Goal: Information Seeking & Learning: Learn about a topic

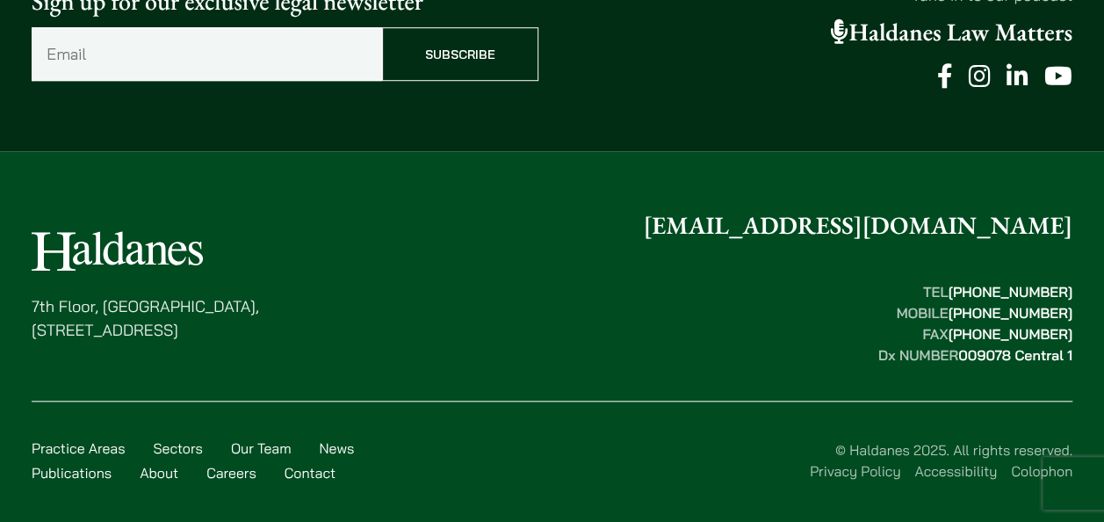
scroll to position [642, 0]
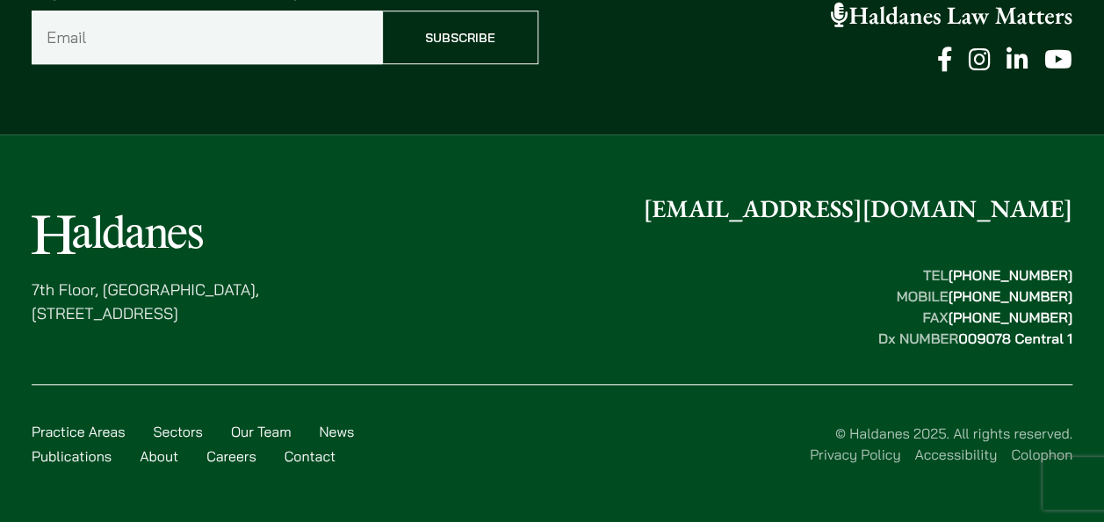
click at [880, 459] on link "Privacy Policy" at bounding box center [855, 454] width 90 height 18
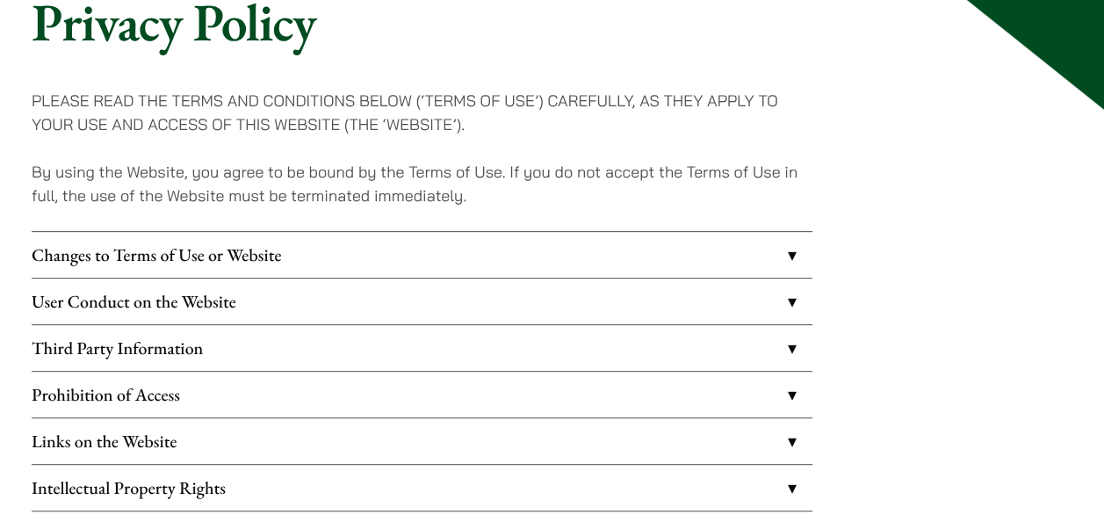
scroll to position [205, 0]
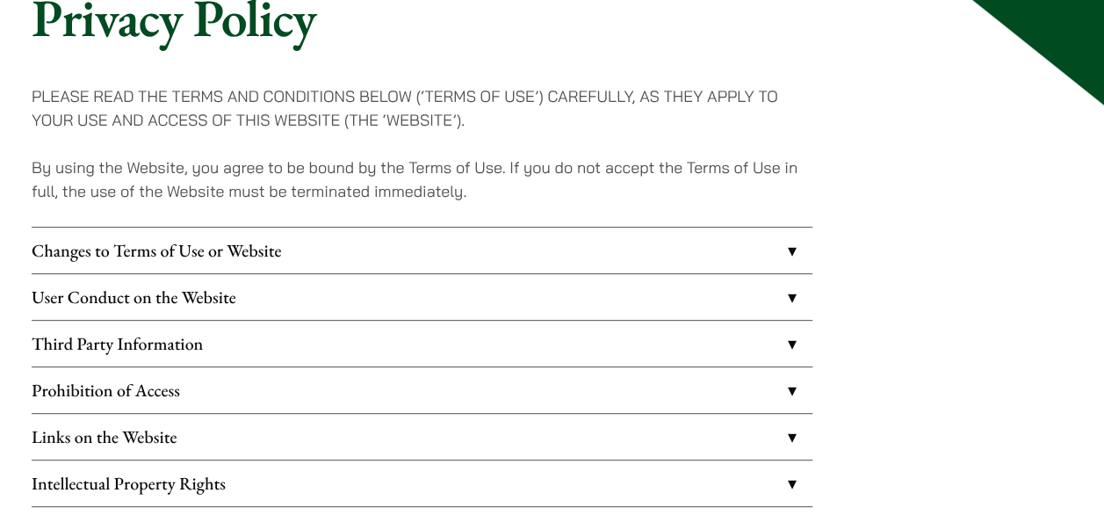
click at [784, 251] on link "Changes to Terms of Use or Website" at bounding box center [422, 251] width 781 height 46
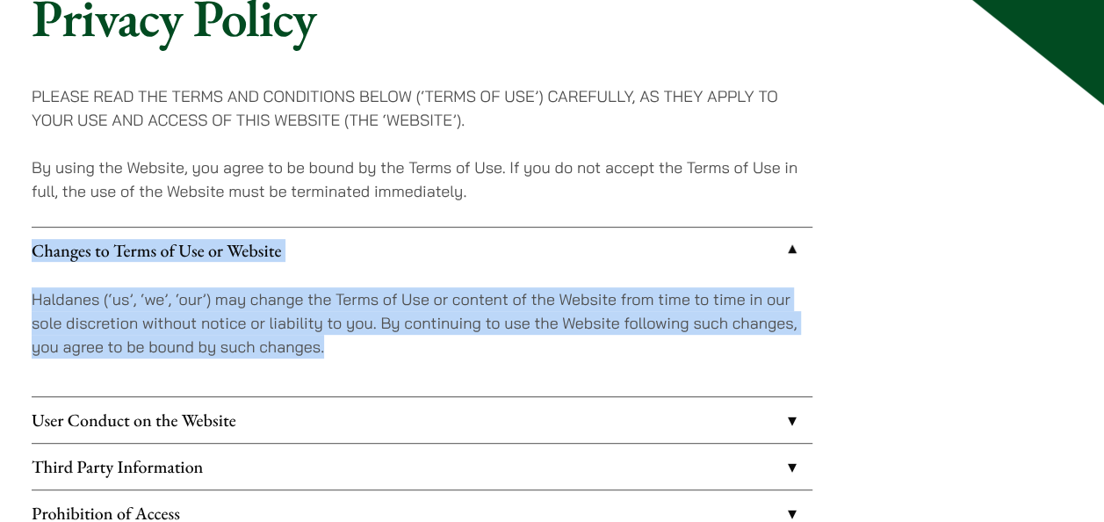
drag, startPoint x: 18, startPoint y: 245, endPoint x: 329, endPoint y: 343, distance: 325.9
click at [329, 343] on div "Privacy Policy PLEASE READ THE TERMS AND CONDITIONS BELOW (‘TERMS OF USE’) CARE…" at bounding box center [552, 471] width 1104 height 970
copy li "Changes to Terms of Use or Website Haldanes (‘us’, ‘we’, ‘our’) may change the …"
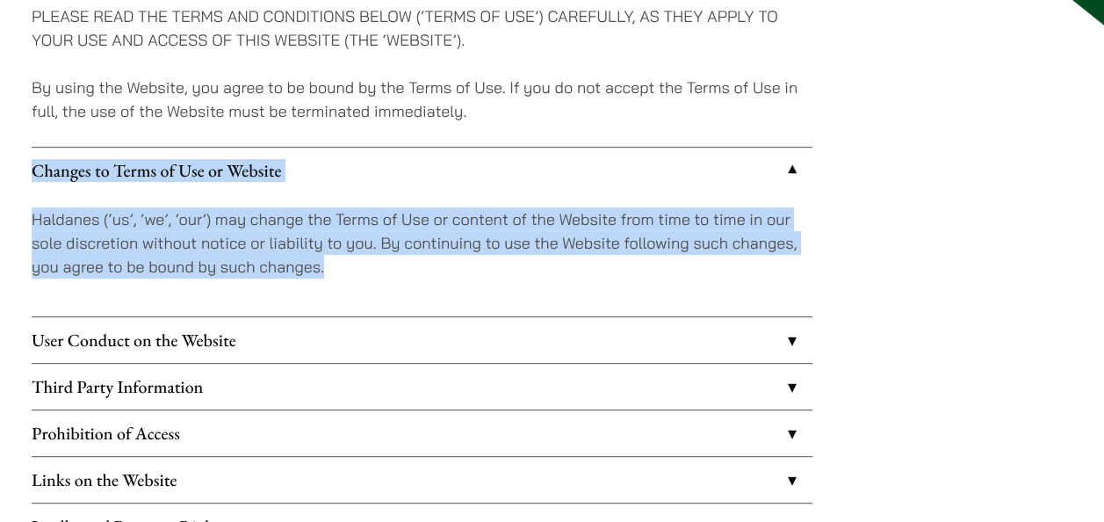
scroll to position [322, 0]
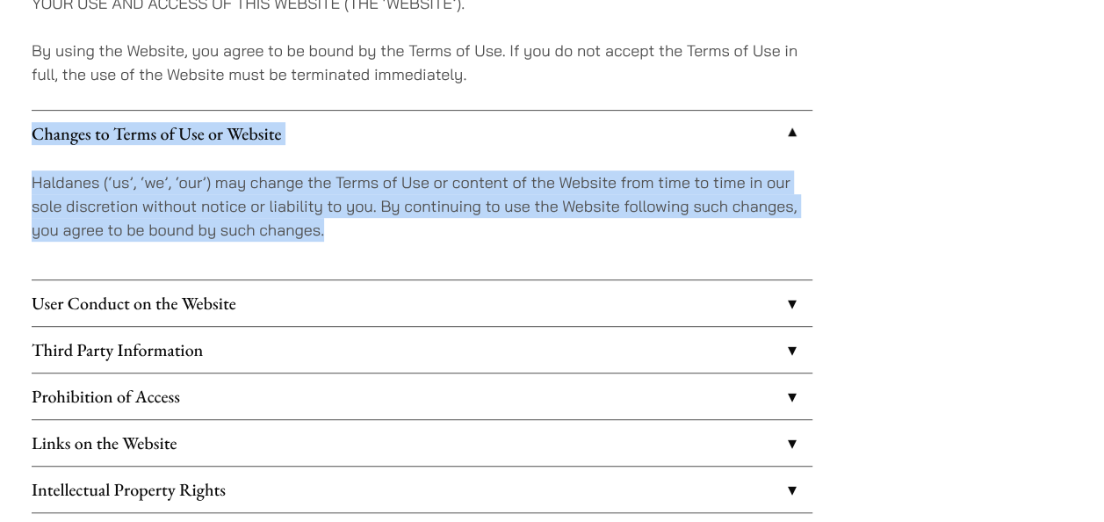
click at [784, 300] on link "User Conduct on the Website" at bounding box center [422, 303] width 781 height 46
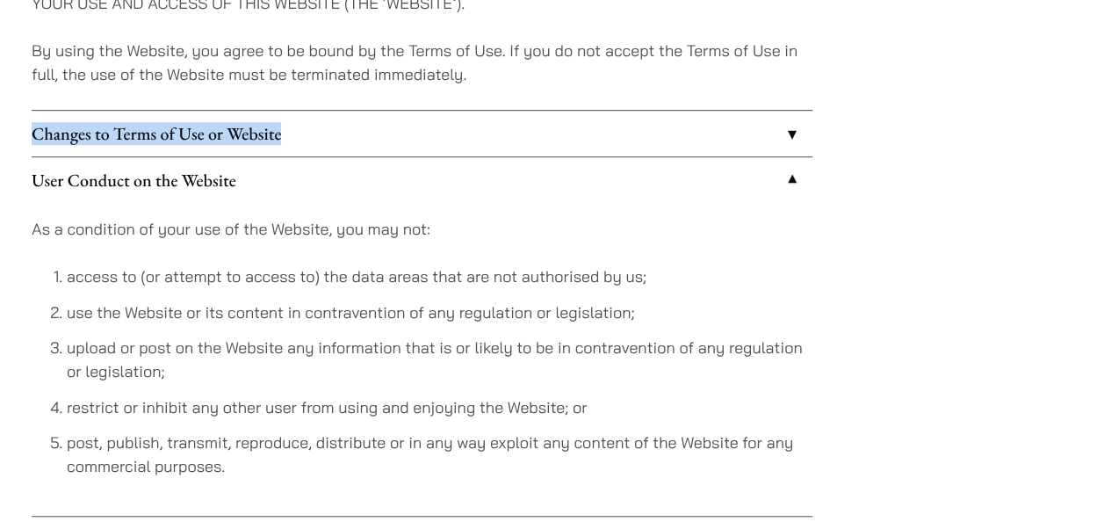
click at [782, 172] on link "User Conduct on the Website" at bounding box center [422, 180] width 781 height 46
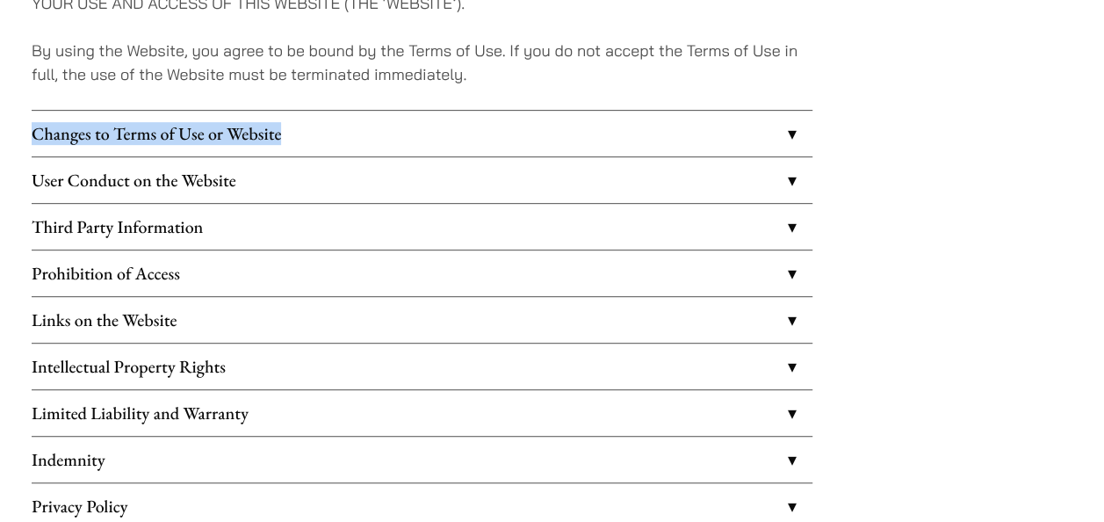
click at [791, 174] on link "User Conduct on the Website" at bounding box center [422, 180] width 781 height 46
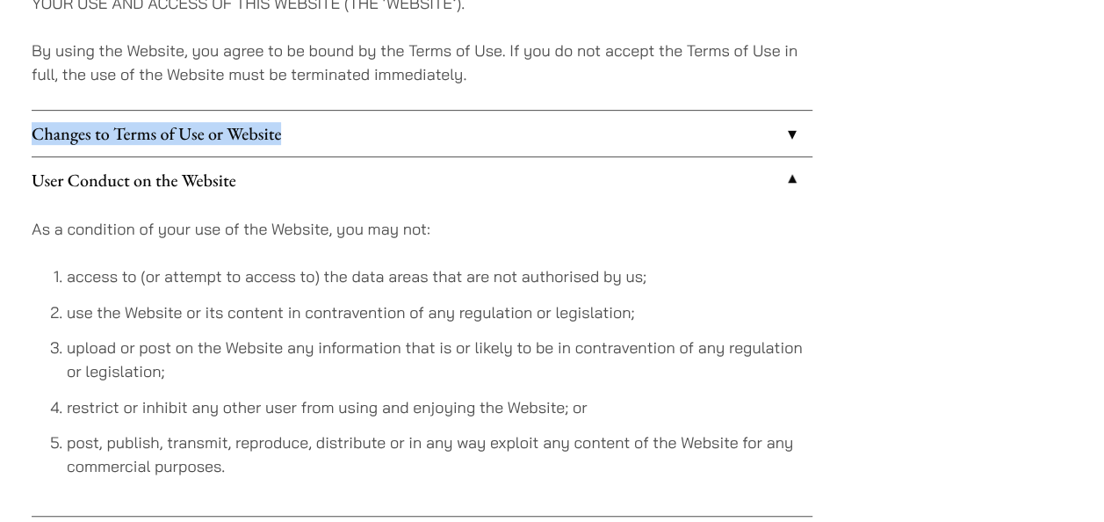
click at [14, 130] on div "Privacy Policy PLEASE READ THE TERMS AND CONDITIONS BELOW (‘TERMS OF USE’) CARE…" at bounding box center [552, 449] width 1104 height 1160
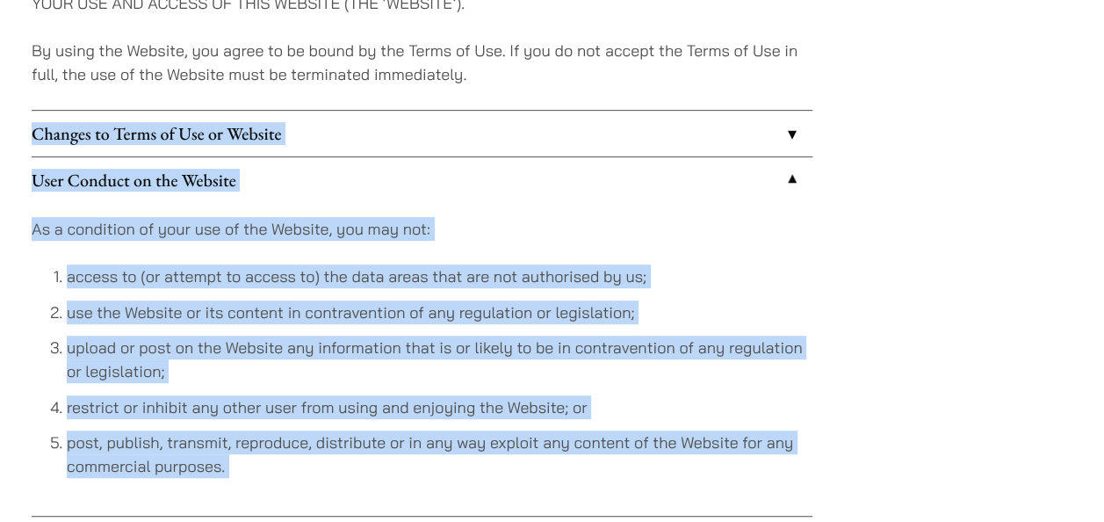
drag, startPoint x: 14, startPoint y: 130, endPoint x: 255, endPoint y: 473, distance: 418.7
click at [255, 473] on div "Privacy Policy PLEASE READ THE TERMS AND CONDITIONS BELOW (‘TERMS OF USE’) CARE…" at bounding box center [552, 449] width 1104 height 1160
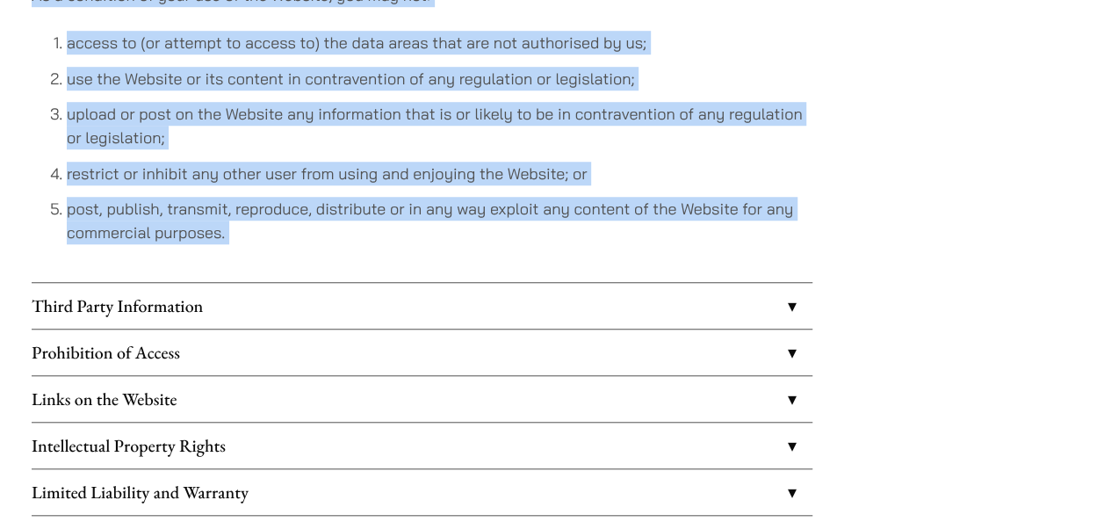
scroll to position [556, 0]
click at [787, 293] on link "Third Party Information" at bounding box center [422, 305] width 781 height 46
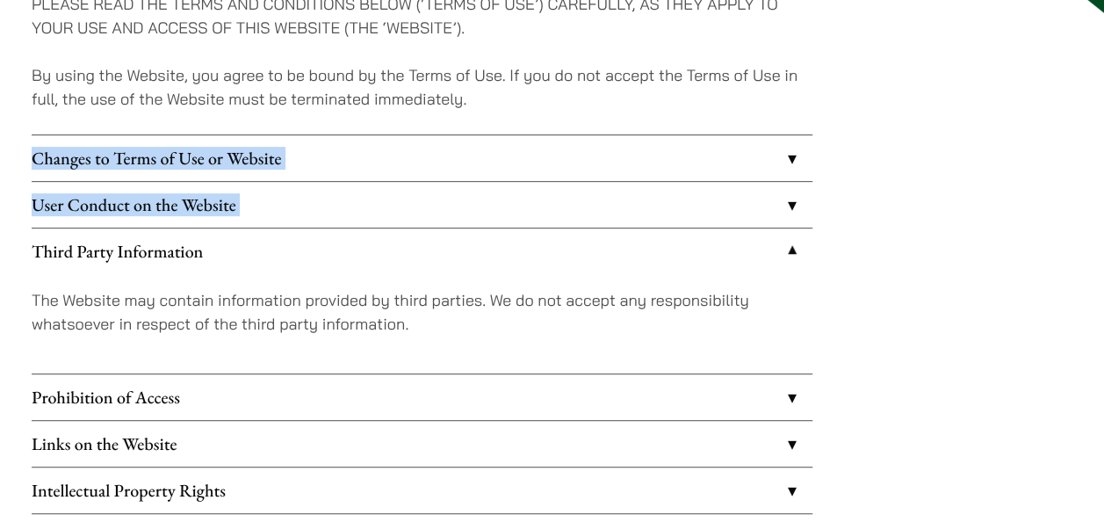
scroll to position [293, 0]
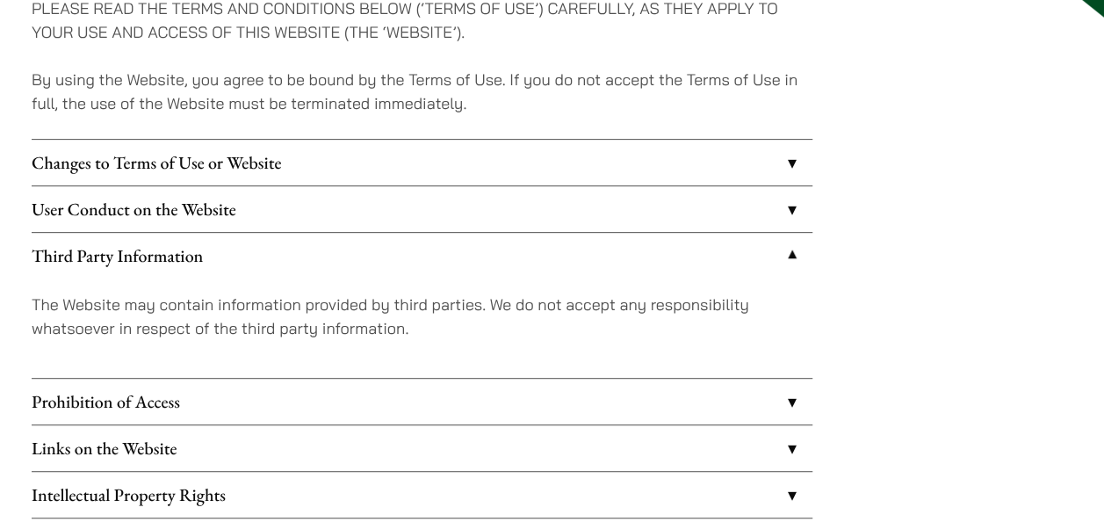
click at [851, 271] on div "PLEASE READ THE TERMS AND CONDITIONS BELOW (‘TERMS OF USE’) CAREFULLY, AS THEY …" at bounding box center [552, 420] width 1041 height 848
click at [784, 214] on link "User Conduct on the Website" at bounding box center [422, 209] width 781 height 46
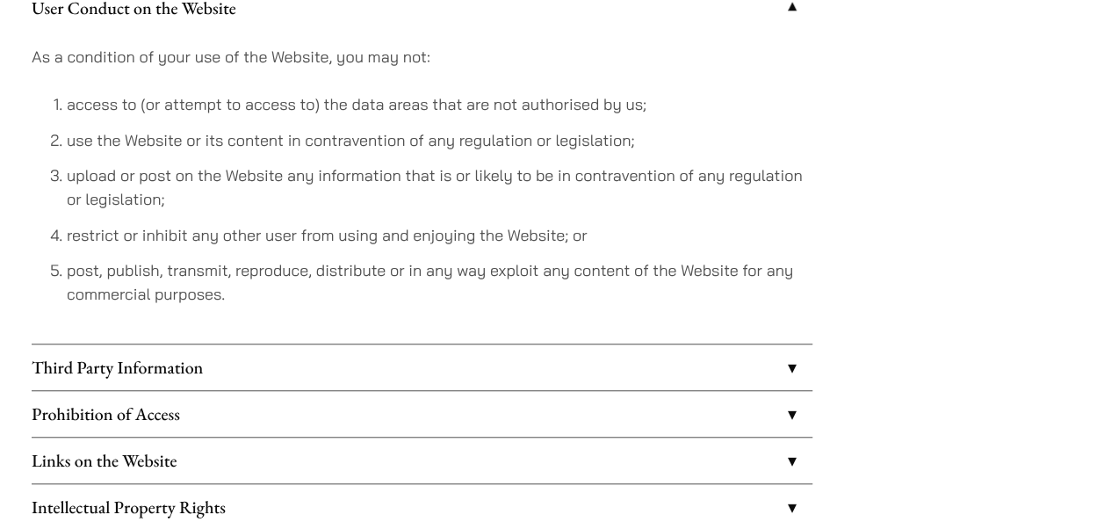
scroll to position [497, 0]
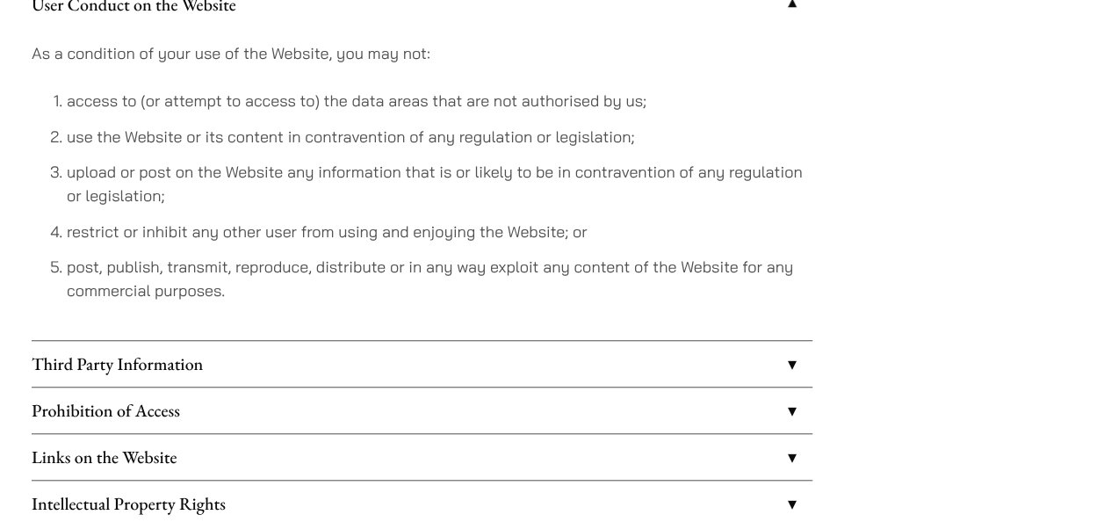
click at [801, 358] on link "Third Party Information" at bounding box center [422, 364] width 781 height 46
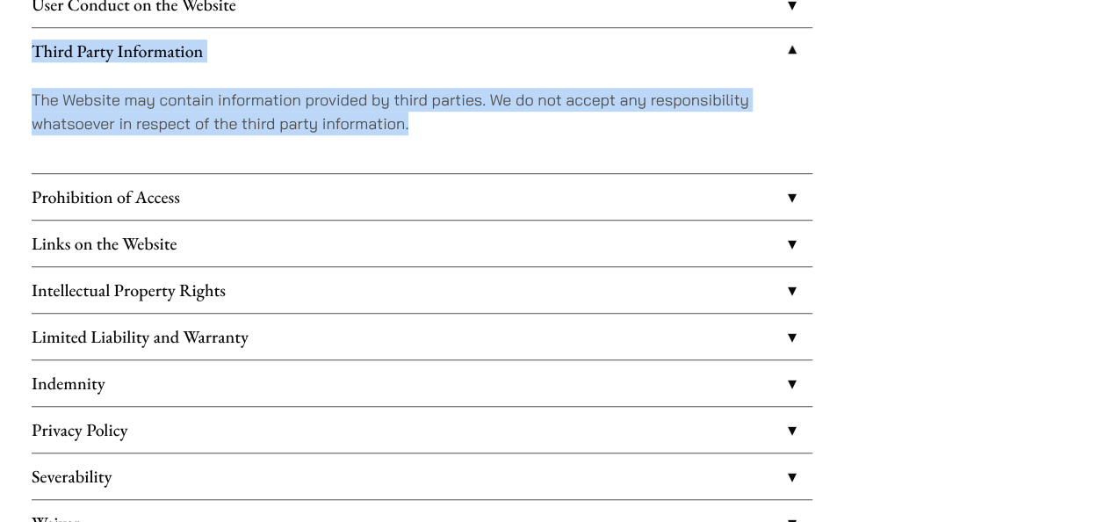
drag, startPoint x: 22, startPoint y: 47, endPoint x: 451, endPoint y: 147, distance: 440.0
click at [451, 147] on div "Privacy Policy PLEASE READ THE TERMS AND CONDITIONS BELOW (‘TERMS OF USE’) CARE…" at bounding box center [552, 166] width 1104 height 946
copy li "Third Party Information The Website may contain information provided by third p…"
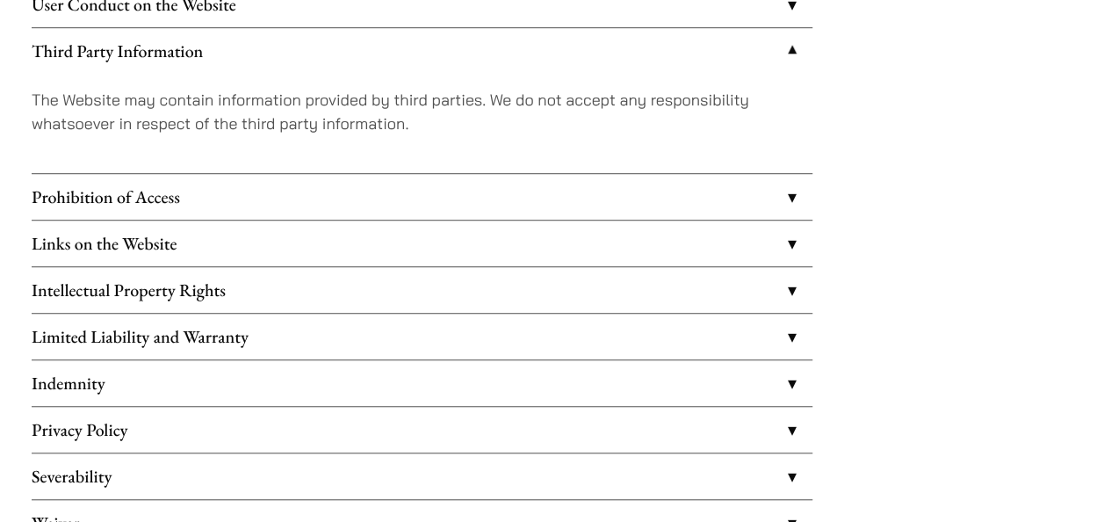
click at [882, 171] on div "PLEASE READ THE TERMS AND CONDITIONS BELOW (‘TERMS OF USE’) CAREFULLY, AS THEY …" at bounding box center [552, 216] width 1041 height 848
click at [782, 192] on link "Prohibition of Access" at bounding box center [422, 197] width 781 height 46
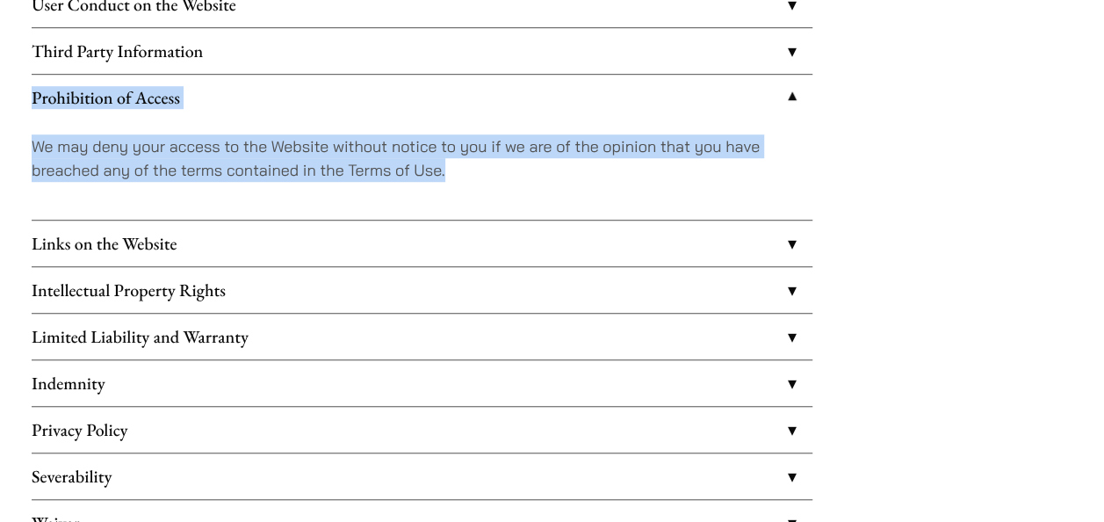
drag, startPoint x: 17, startPoint y: 91, endPoint x: 490, endPoint y: 177, distance: 481.2
click at [490, 177] on div "Privacy Policy PLEASE READ THE TERMS AND CONDITIONS BELOW (‘TERMS OF USE’) CARE…" at bounding box center [552, 166] width 1104 height 946
copy li "Prohibition of Access We may deny your access to the Website without notice to …"
click at [778, 239] on link "Links on the Website" at bounding box center [422, 243] width 781 height 46
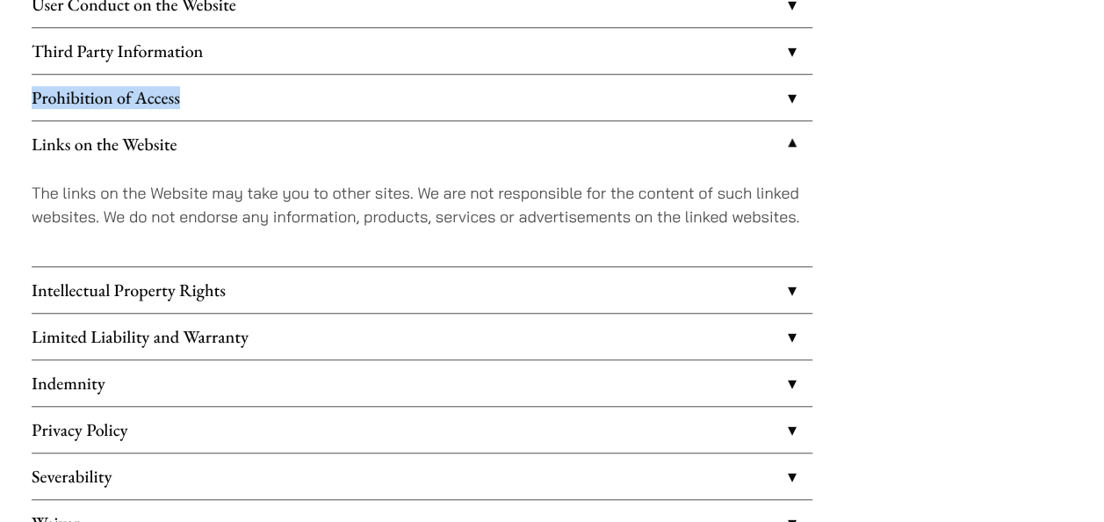
click at [11, 86] on div "Privacy Policy PLEASE READ THE TERMS AND CONDITIONS BELOW (‘TERMS OF USE’) CARE…" at bounding box center [552, 166] width 1104 height 946
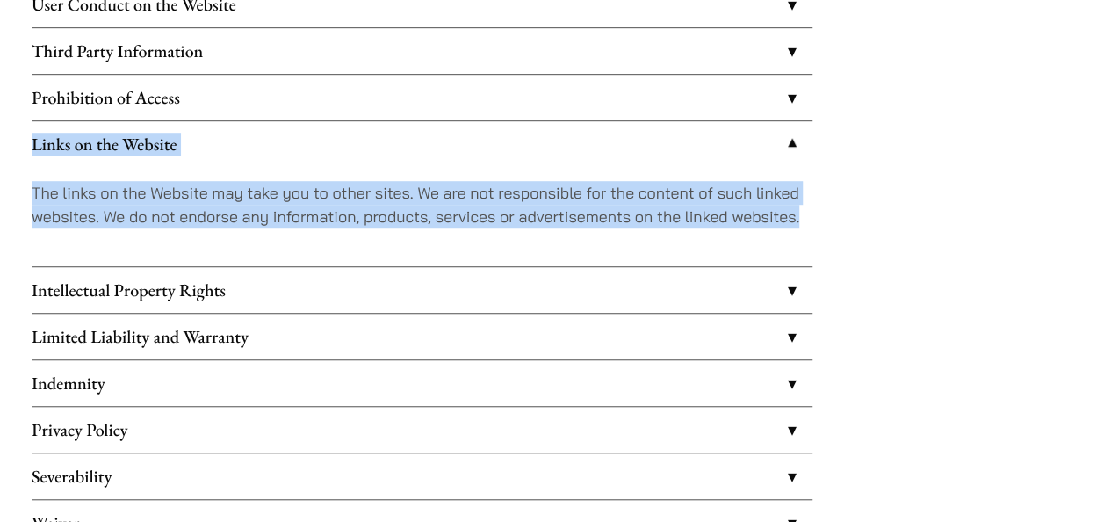
drag, startPoint x: 17, startPoint y: 121, endPoint x: 817, endPoint y: 249, distance: 810.5
click at [817, 249] on div "Privacy Policy PLEASE READ THE TERMS AND CONDITIONS BELOW (‘TERMS OF USE’) CARE…" at bounding box center [552, 166] width 1104 height 946
copy li "Links on the Website The links on the Website may take you to other sites. We a…"
click at [785, 149] on link "Links on the Website" at bounding box center [422, 144] width 781 height 46
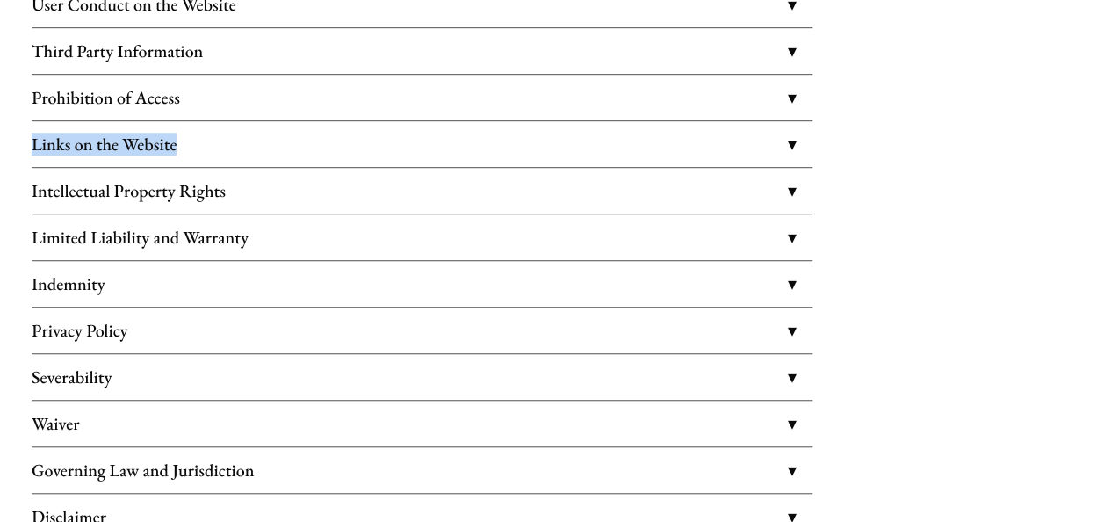
click at [802, 177] on link "Intellectual Property Rights" at bounding box center [422, 191] width 781 height 46
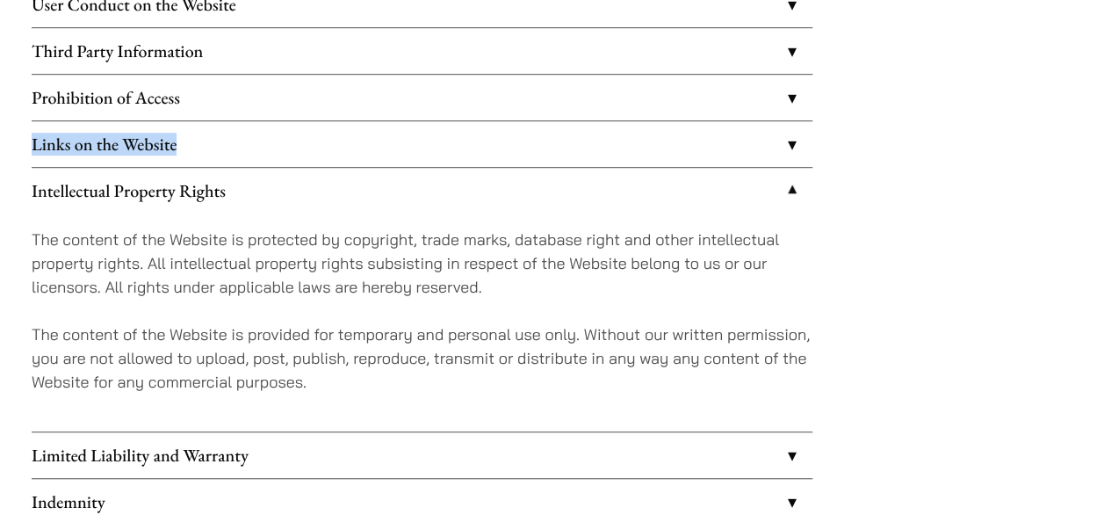
click at [13, 151] on div "Privacy Policy PLEASE READ THE TERMS AND CONDITIONS BELOW (‘TERMS OF USE’) CARE…" at bounding box center [552, 225] width 1104 height 1065
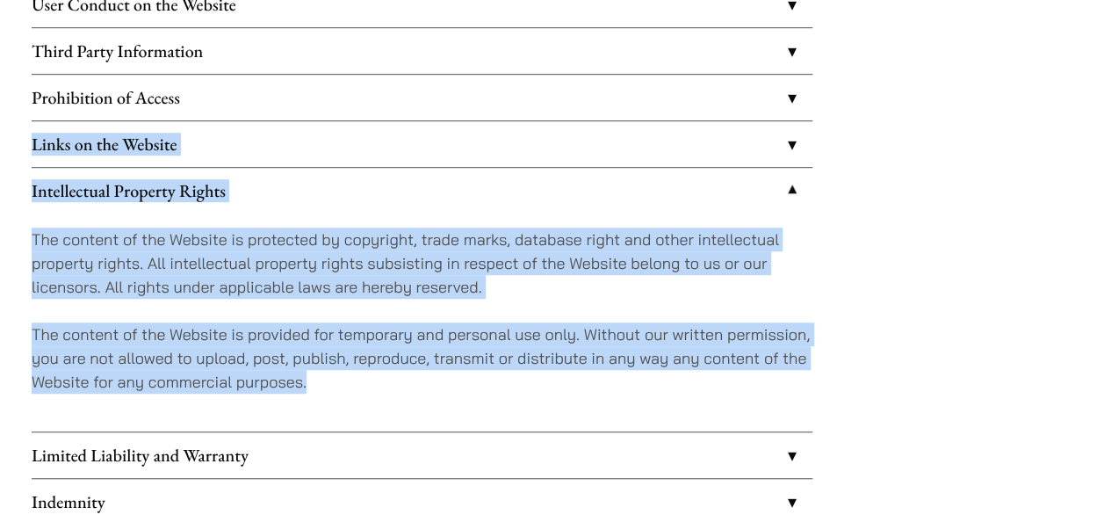
drag, startPoint x: 20, startPoint y: 144, endPoint x: 321, endPoint y: 395, distance: 391.6
click at [321, 395] on div "Privacy Policy PLEASE READ THE TERMS AND CONDITIONS BELOW (‘TERMS OF USE’) CARE…" at bounding box center [552, 225] width 1104 height 1065
copy ul "Links on the Website The links on the Website may take you to other sites. We a…"
click at [789, 191] on link "Intellectual Property Rights" at bounding box center [422, 191] width 781 height 46
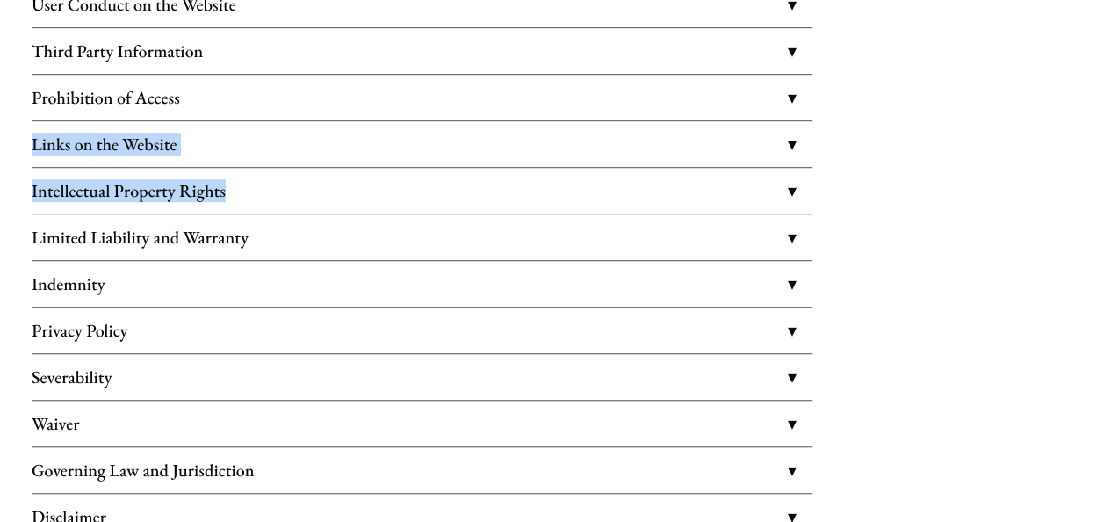
click at [784, 231] on link "Limited Liability and Warranty" at bounding box center [422, 237] width 781 height 46
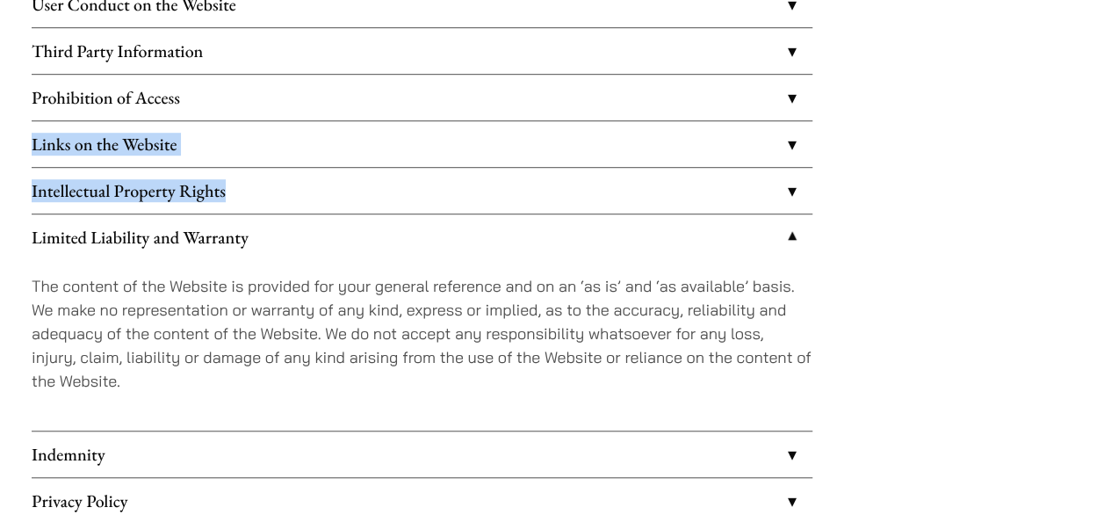
click at [874, 193] on div "PLEASE READ THE TERMS AND CONDITIONS BELOW (‘TERMS OF USE’) CAREFULLY, AS THEY …" at bounding box center [552, 251] width 1041 height 919
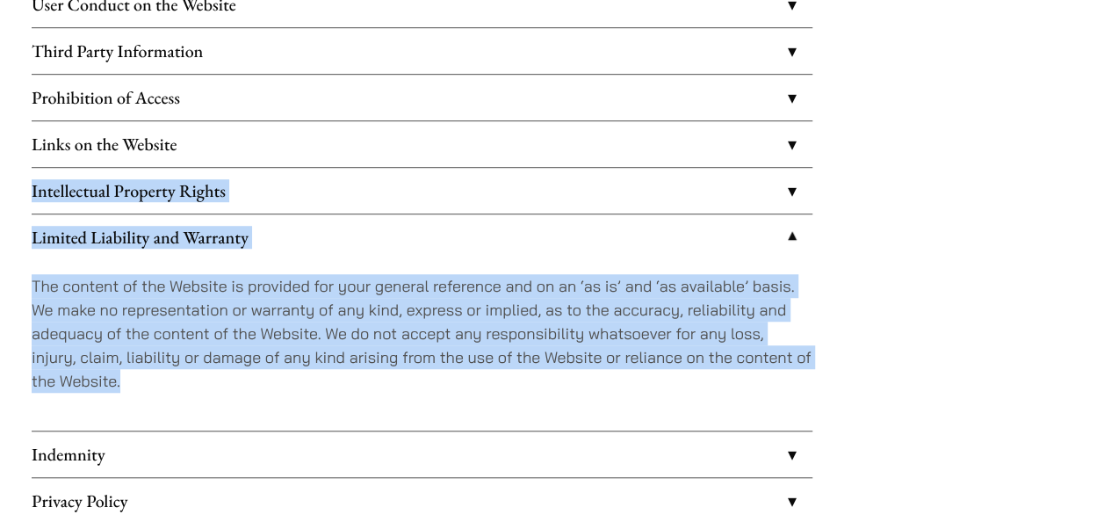
drag, startPoint x: 25, startPoint y: 184, endPoint x: 186, endPoint y: 378, distance: 251.9
click at [186, 378] on div "Privacy Policy PLEASE READ THE TERMS AND CONDITIONS BELOW (‘TERMS OF USE’) CARE…" at bounding box center [552, 201] width 1104 height 1017
copy ul "Intellectual Property Rights The content of the Website is protected by copyrig…"
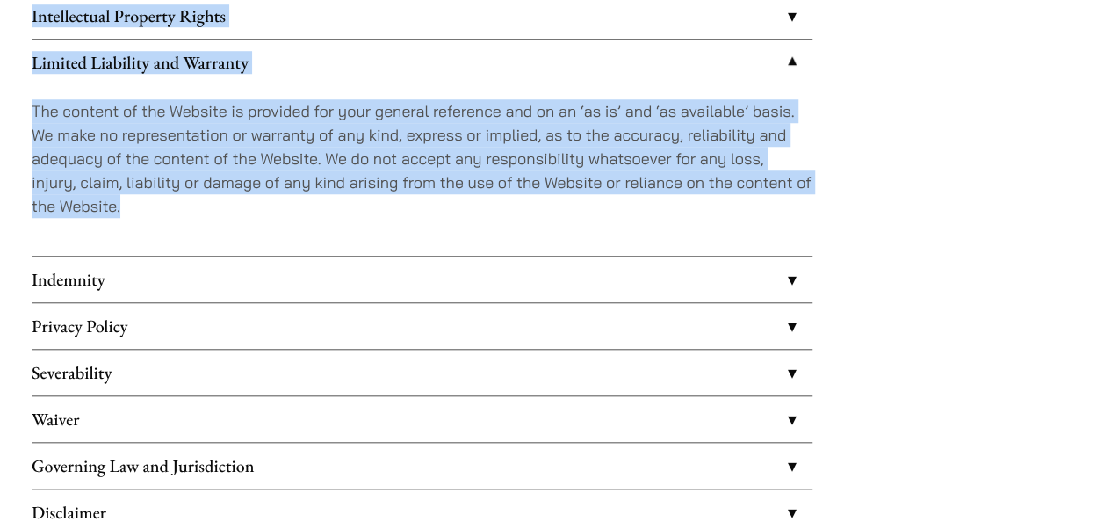
scroll to position [673, 0]
click at [779, 273] on link "Indemnity" at bounding box center [422, 279] width 781 height 46
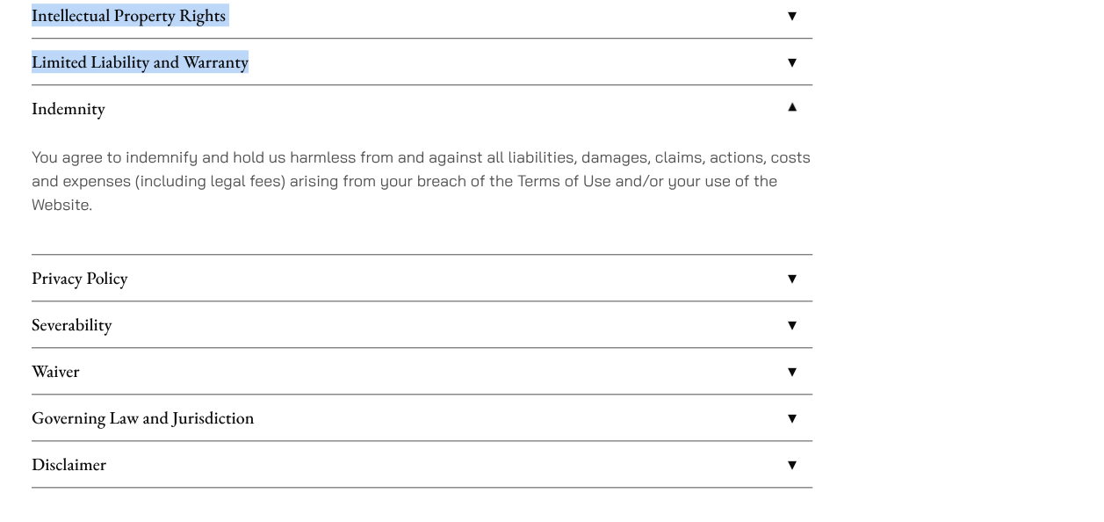
click at [25, 102] on div "Privacy Policy PLEASE READ THE TERMS AND CONDITIONS BELOW (‘TERMS OF USE’) CARE…" at bounding box center [552, 3] width 1104 height 970
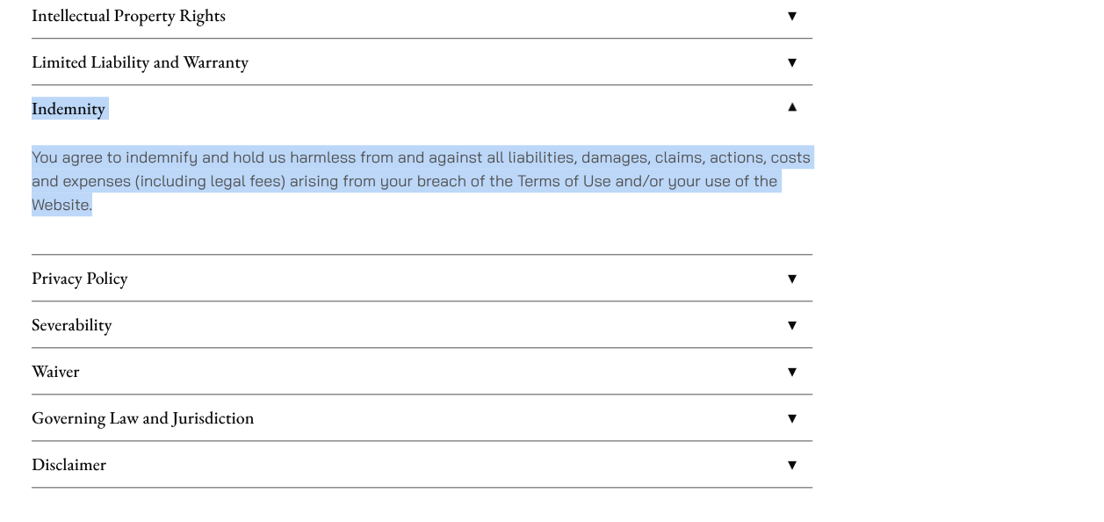
drag, startPoint x: 22, startPoint y: 90, endPoint x: 114, endPoint y: 206, distance: 147.5
click at [114, 206] on div "Privacy Policy PLEASE READ THE TERMS AND CONDITIONS BELOW (‘TERMS OF USE’) CARE…" at bounding box center [552, 3] width 1104 height 970
copy li "Indemnity You agree to indemnify and hold us harmless from and against all liab…"
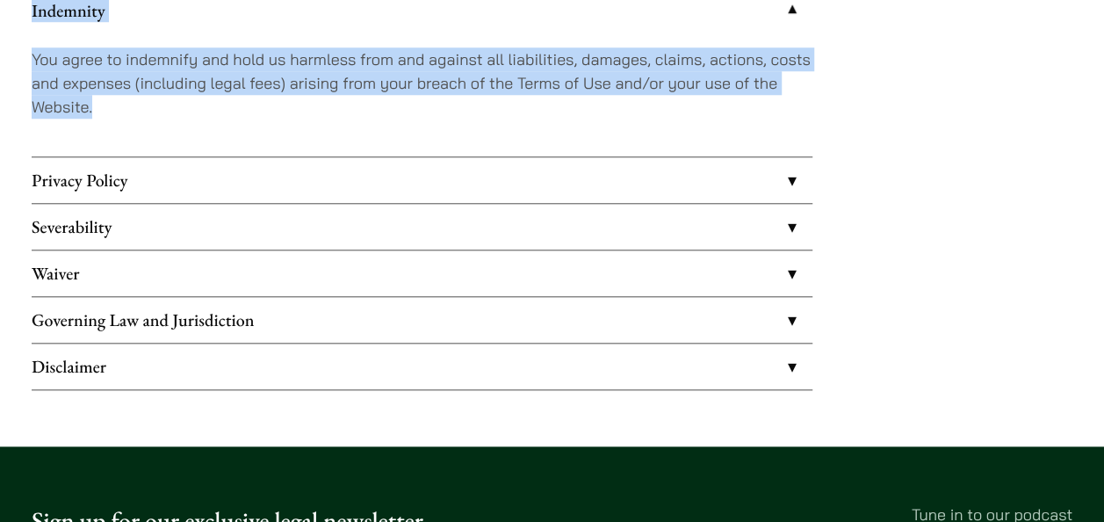
scroll to position [732, 0]
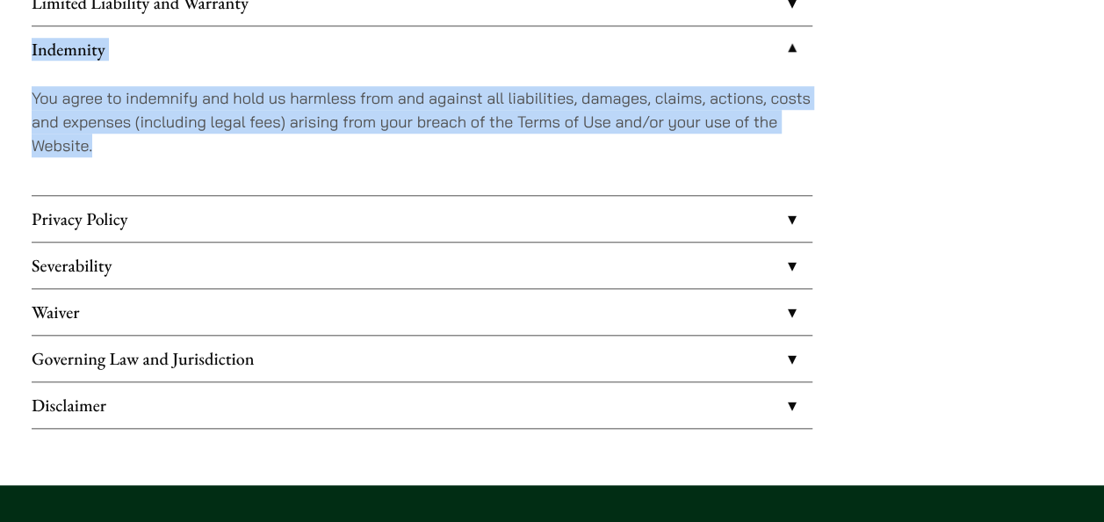
click at [789, 225] on link "Privacy Policy" at bounding box center [422, 219] width 781 height 46
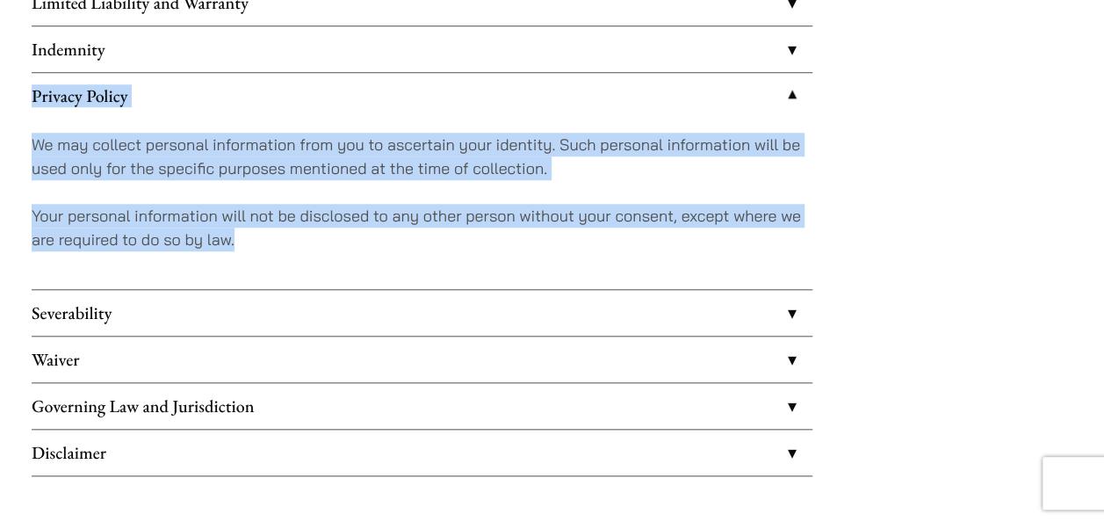
drag, startPoint x: 27, startPoint y: 83, endPoint x: 250, endPoint y: 234, distance: 269.0
copy li "Privacy Policy We may collect personal information from you to ascertain your i…"
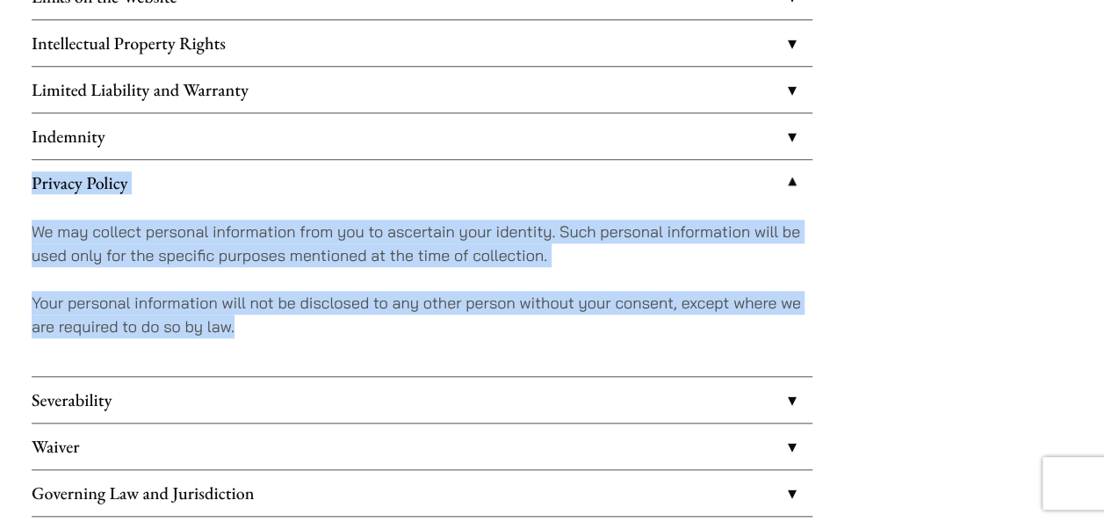
scroll to position [791, 0]
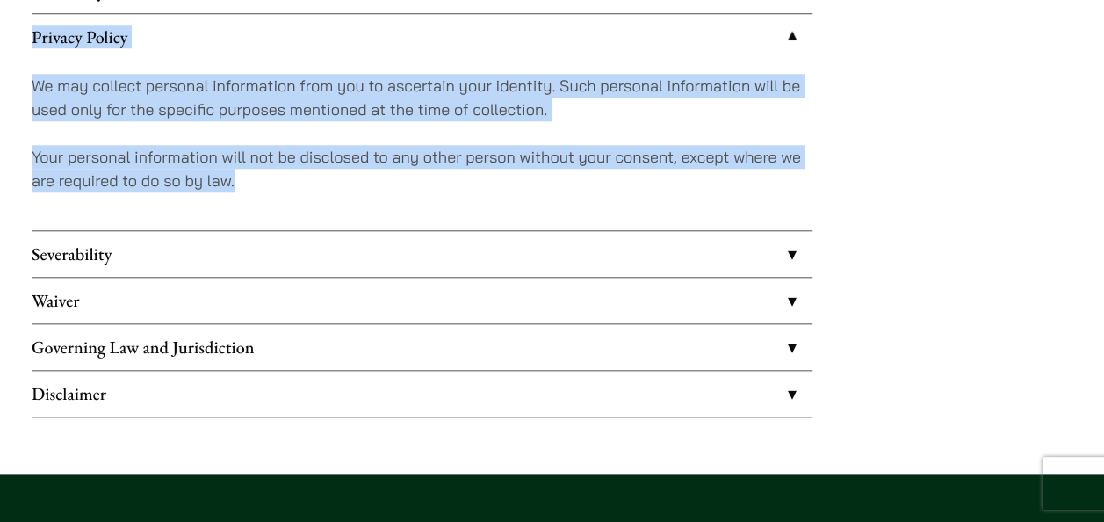
click at [596, 191] on div "We may collect personal information from you to ascertain your identity. Such p…" at bounding box center [422, 145] width 781 height 170
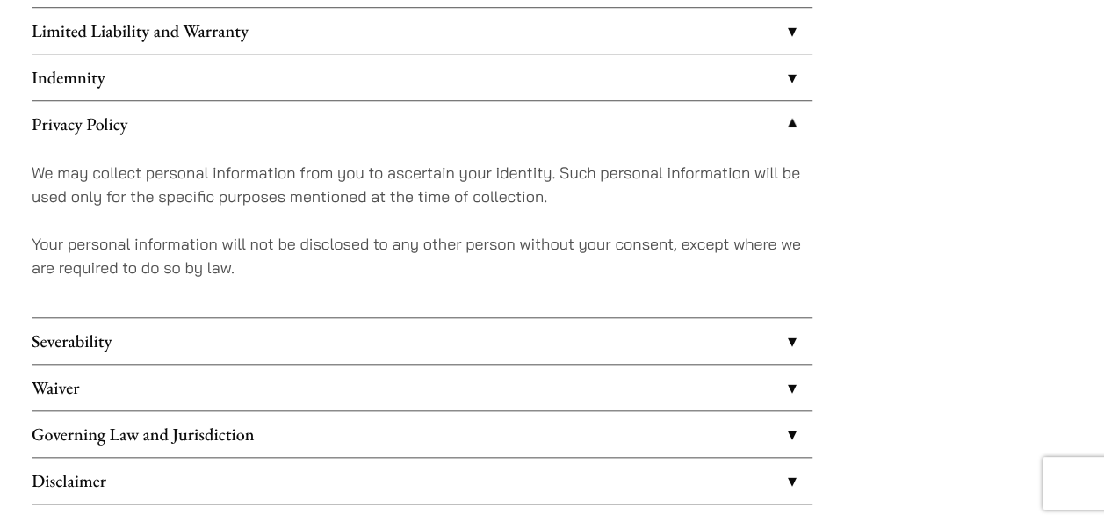
scroll to position [703, 0]
click at [785, 119] on link "Privacy Policy" at bounding box center [422, 125] width 781 height 46
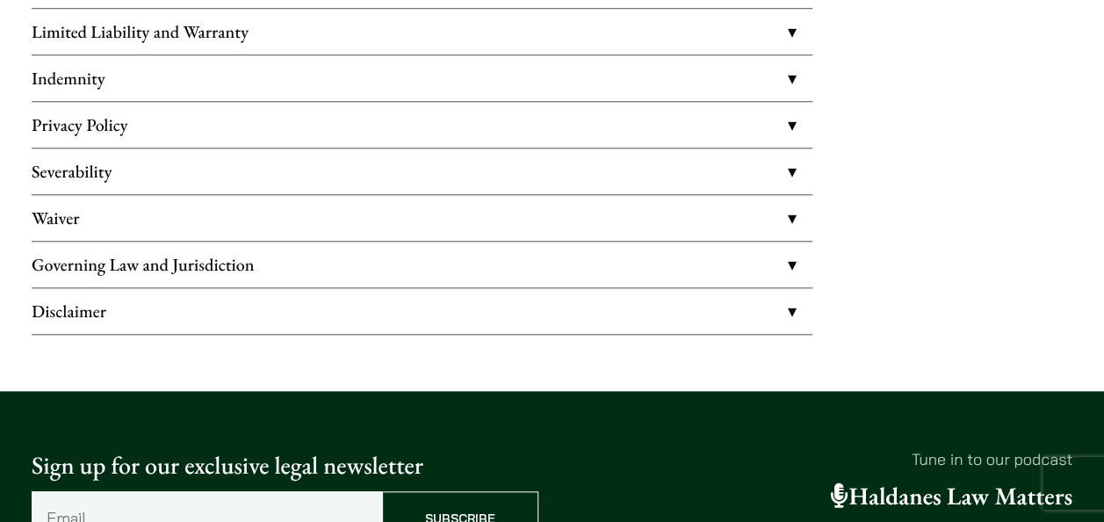
click at [791, 165] on link "Severability" at bounding box center [422, 171] width 781 height 46
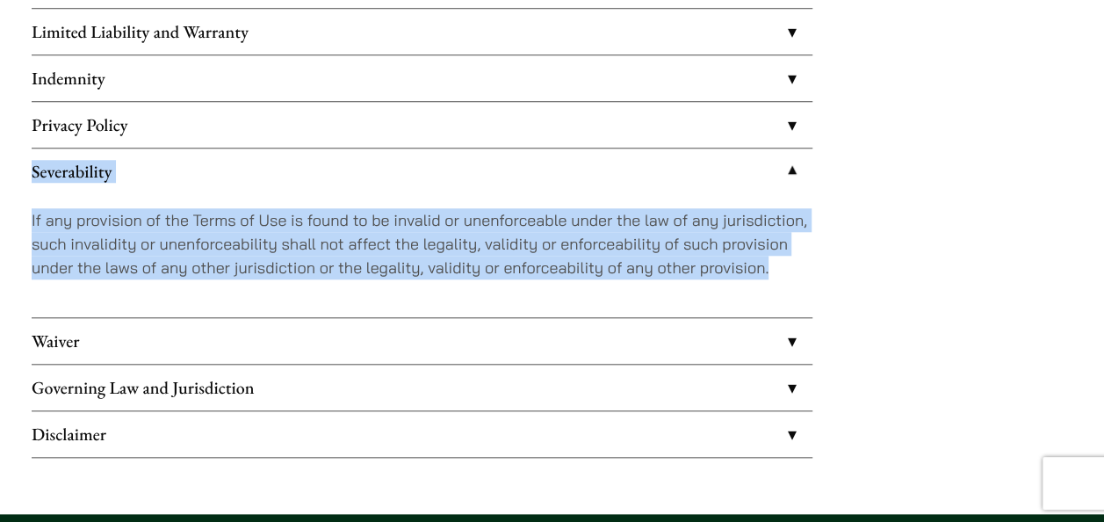
drag, startPoint x: 18, startPoint y: 164, endPoint x: 776, endPoint y: 279, distance: 765.9
copy li "Severability If any provision of the Terms of Use is found to be invalid or une…"
click at [787, 337] on link "Waiver" at bounding box center [422, 341] width 781 height 46
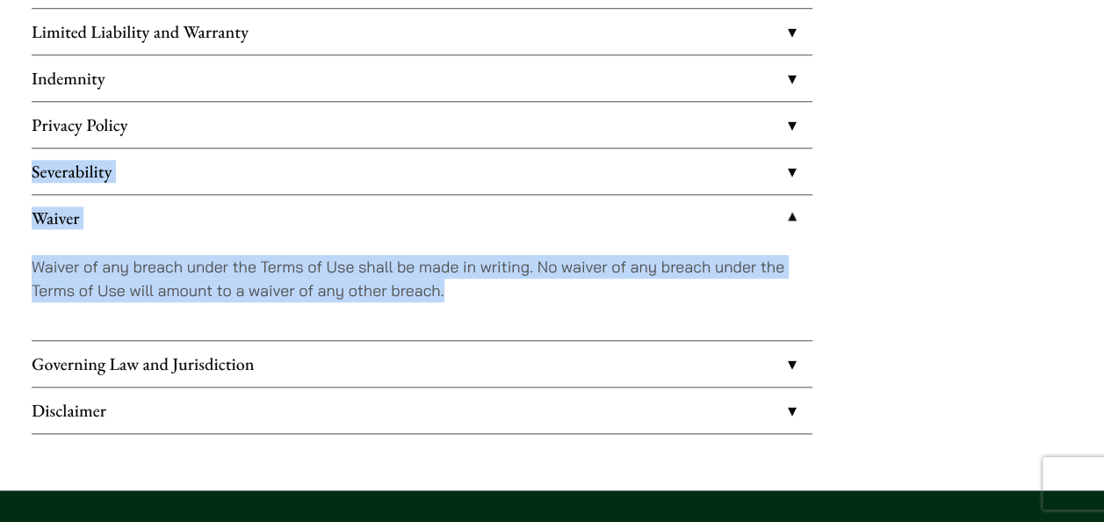
drag, startPoint x: 29, startPoint y: 176, endPoint x: 480, endPoint y: 316, distance: 472.1
copy ul "Severability If any provision of the Terms of Use is found to be invalid or une…"
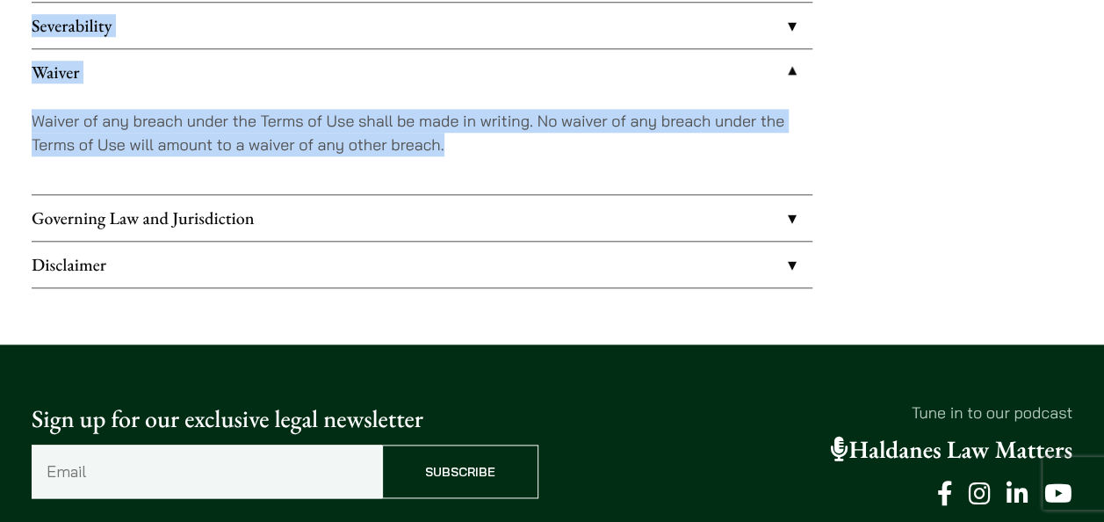
scroll to position [849, 0]
click at [801, 212] on link "Governing Law and Jurisdiction" at bounding box center [422, 218] width 781 height 46
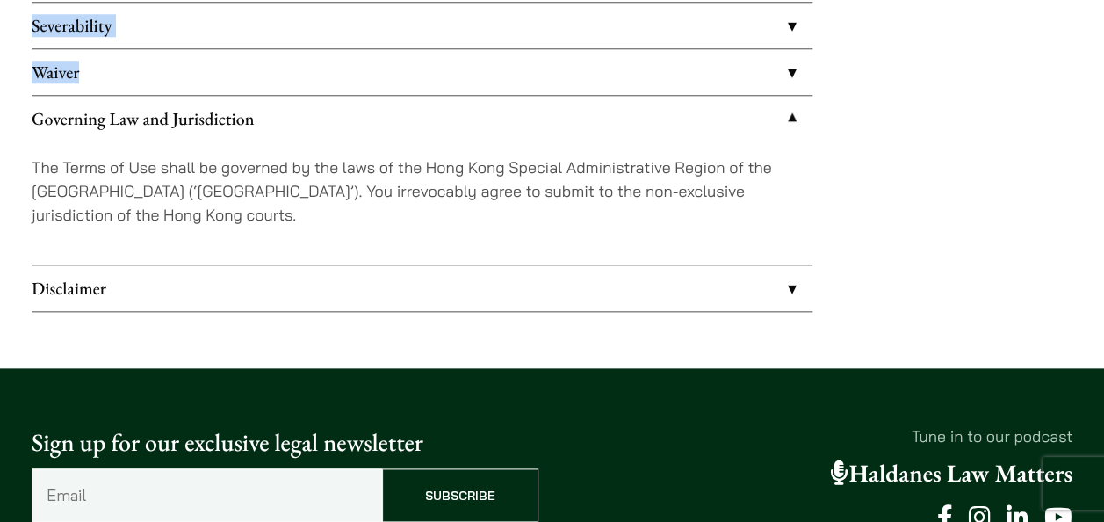
drag, startPoint x: 25, startPoint y: 72, endPoint x: 304, endPoint y: 213, distance: 313.1
click at [795, 275] on link "Disclaimer" at bounding box center [422, 288] width 781 height 46
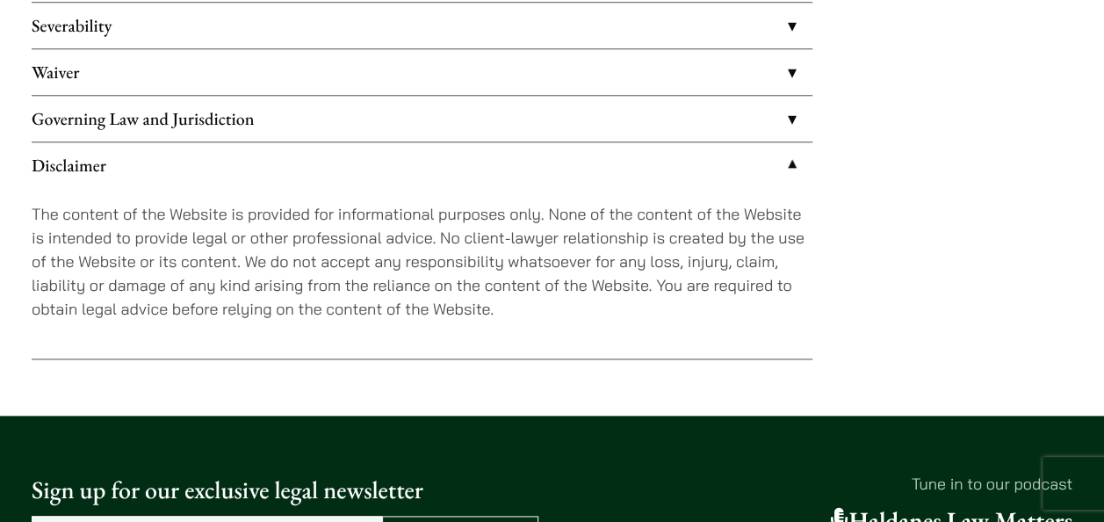
click at [228, 182] on link "Disclaimer" at bounding box center [422, 165] width 781 height 46
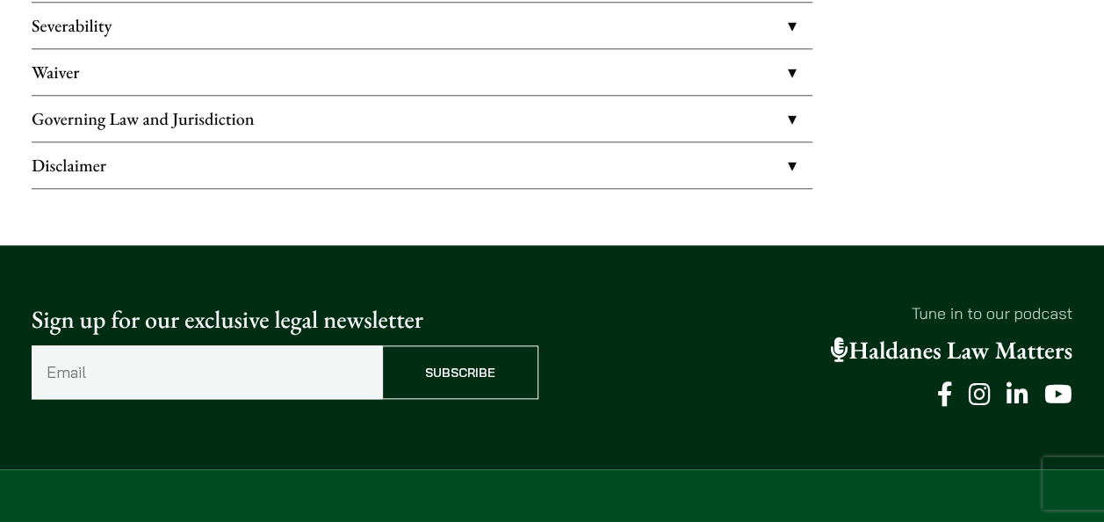
click at [796, 153] on link "Disclaimer" at bounding box center [422, 165] width 781 height 46
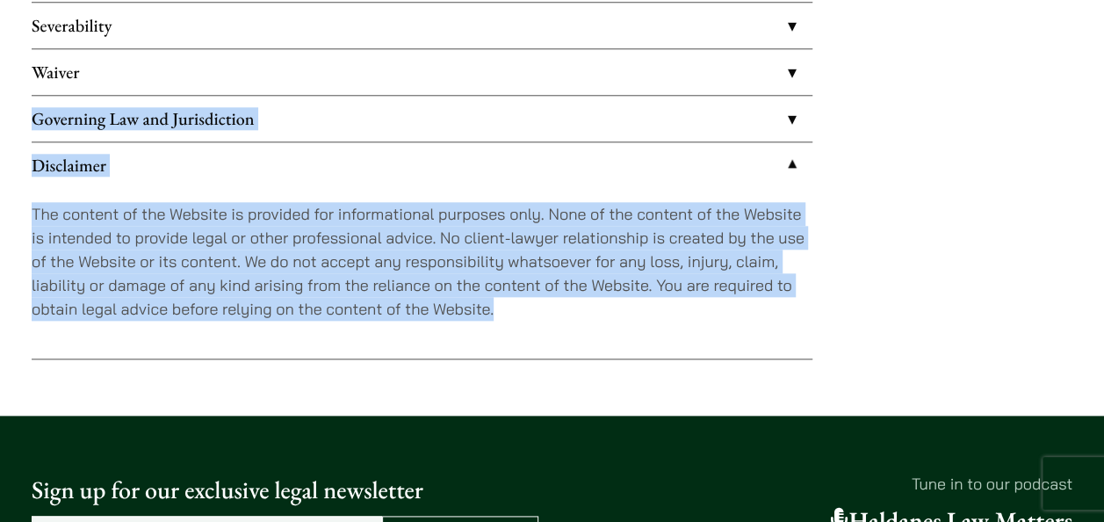
drag, startPoint x: 14, startPoint y: 111, endPoint x: 545, endPoint y: 301, distance: 563.8
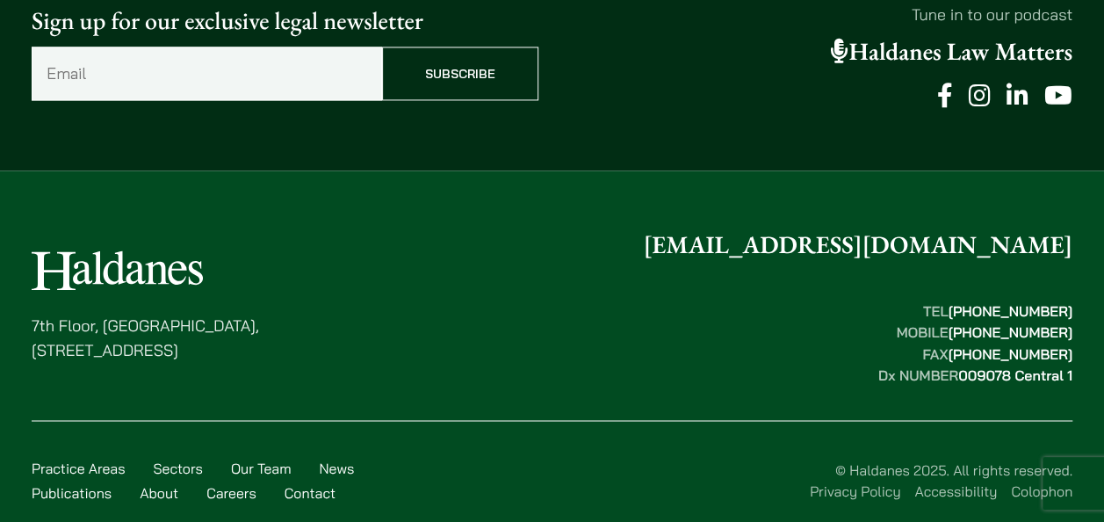
scroll to position [1349, 0]
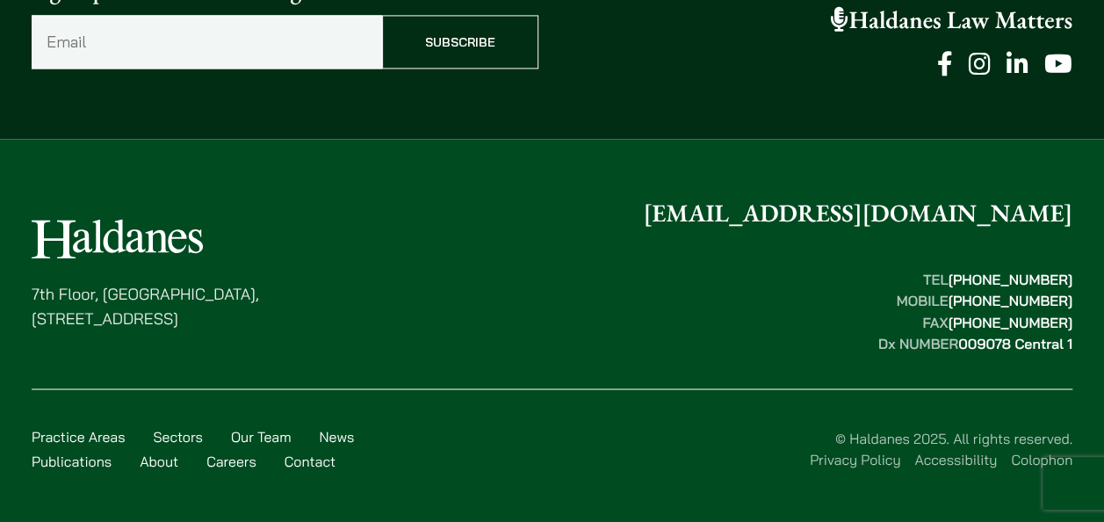
click at [939, 461] on link "Accessibility" at bounding box center [955, 459] width 83 height 18
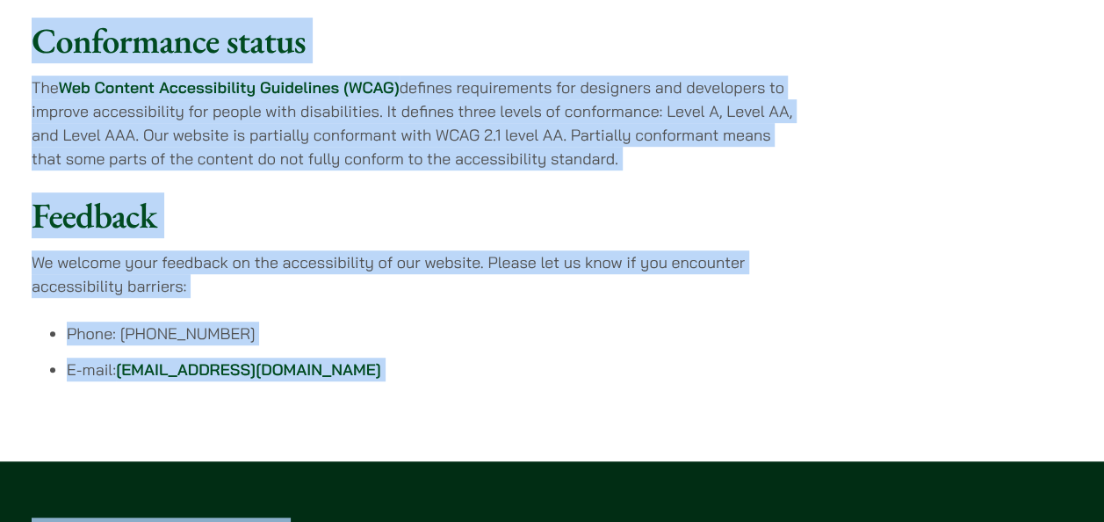
scroll to position [346, 0]
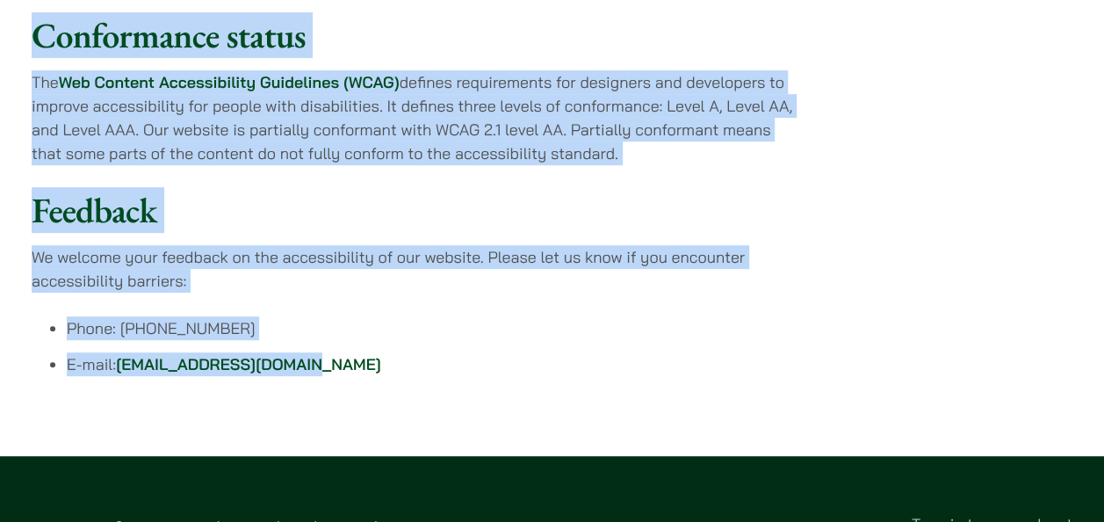
drag, startPoint x: 47, startPoint y: 217, endPoint x: 313, endPoint y: 369, distance: 305.7
click at [313, 369] on div "Accessibility Haldanes is committed to ensuring digital accessibility for peopl…" at bounding box center [552, 122] width 1104 height 555
drag, startPoint x: 313, startPoint y: 369, endPoint x: 354, endPoint y: 132, distance: 240.7
copy div "Accessibility Haldanes is committed to ensuring digital accessibility for peopl…"
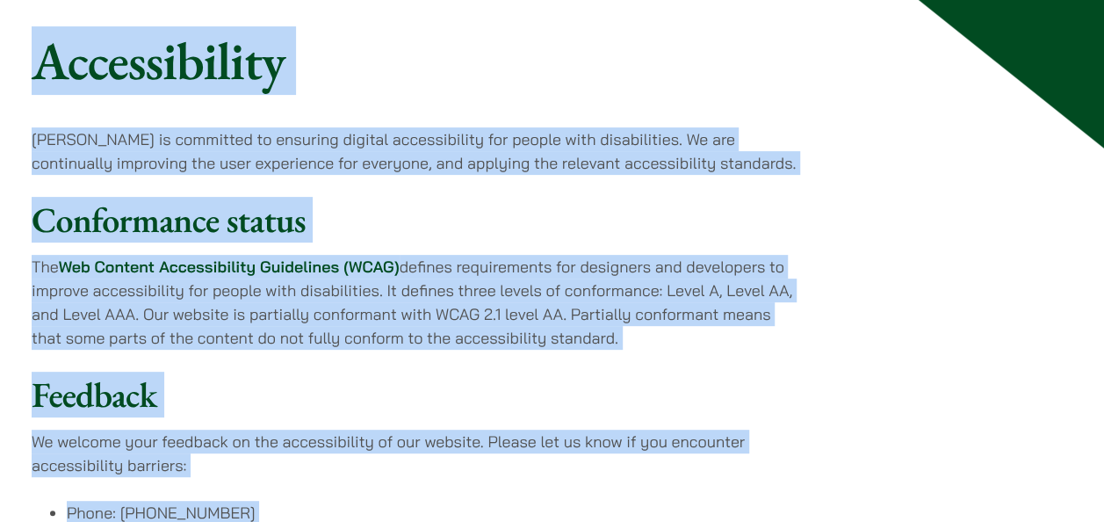
scroll to position [0, 0]
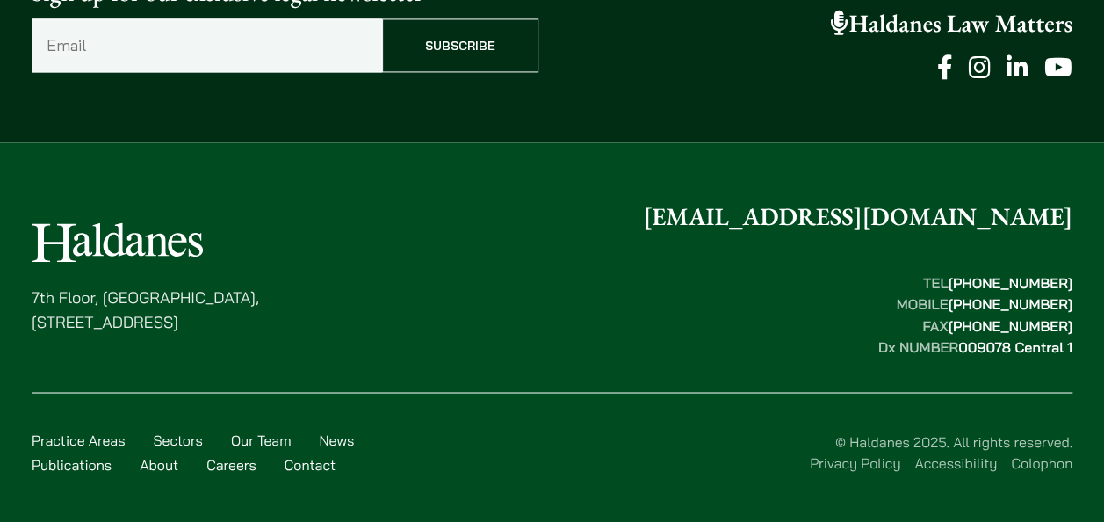
scroll to position [1349, 0]
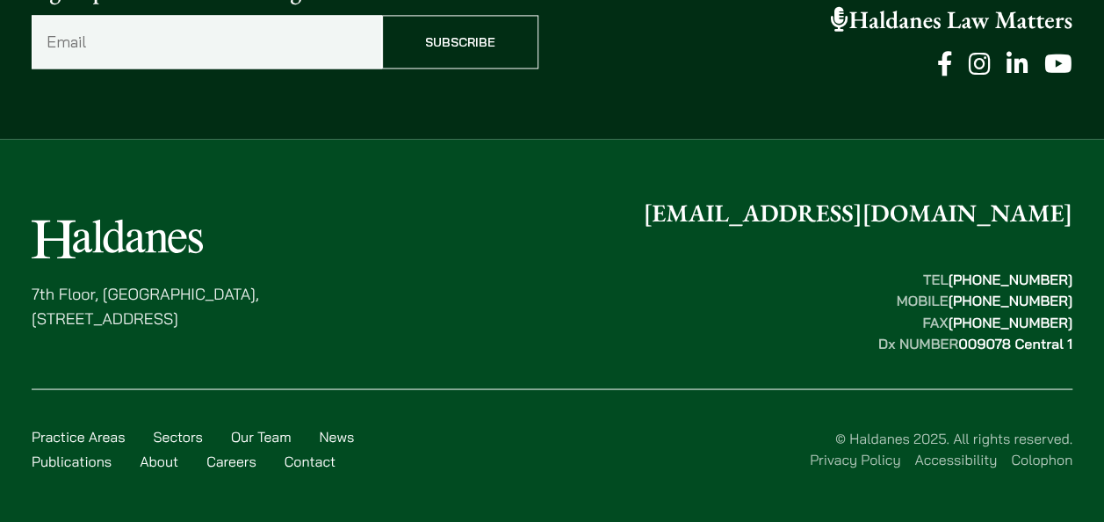
click at [1028, 452] on link "Colophon" at bounding box center [1041, 459] width 61 height 18
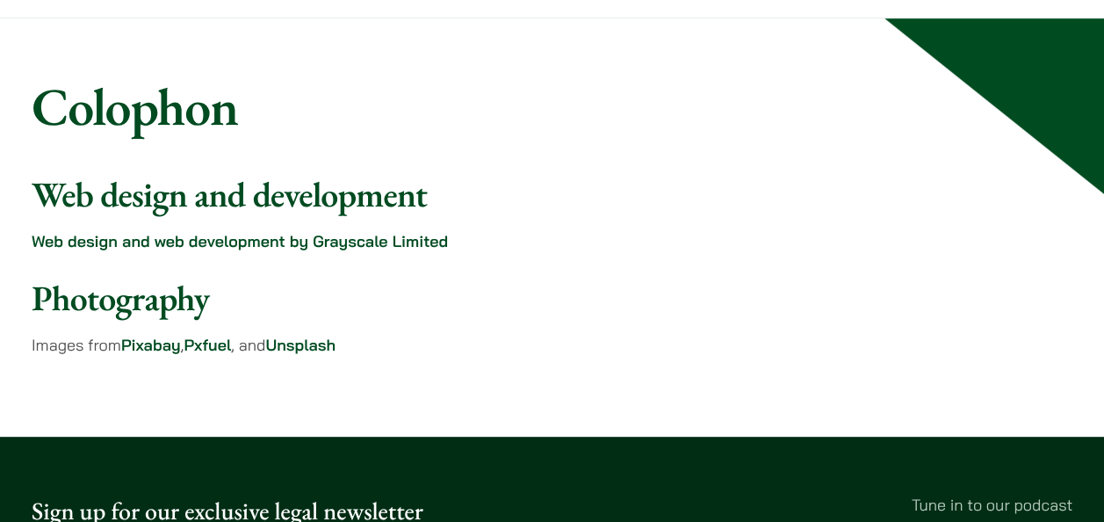
scroll to position [117, 0]
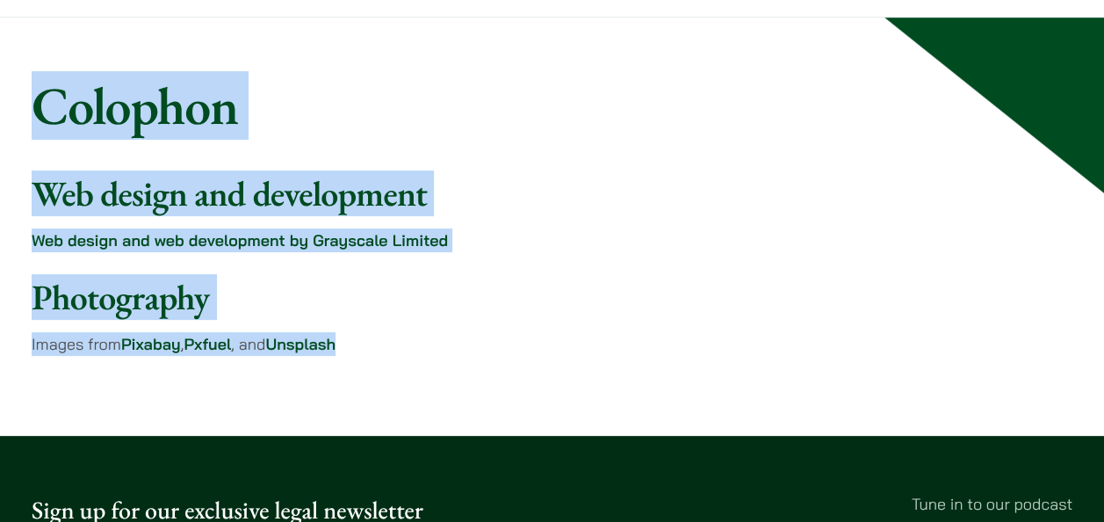
drag, startPoint x: 34, startPoint y: 100, endPoint x: 358, endPoint y: 341, distance: 403.0
click at [358, 341] on div "Colophon Web design and development Web design and web development by Grayscale…" at bounding box center [552, 227] width 1104 height 306
copy div "Colophon Web design and development Web design and web development by Grayscale…"
click at [726, 179] on h2 "Web design and development" at bounding box center [422, 193] width 781 height 42
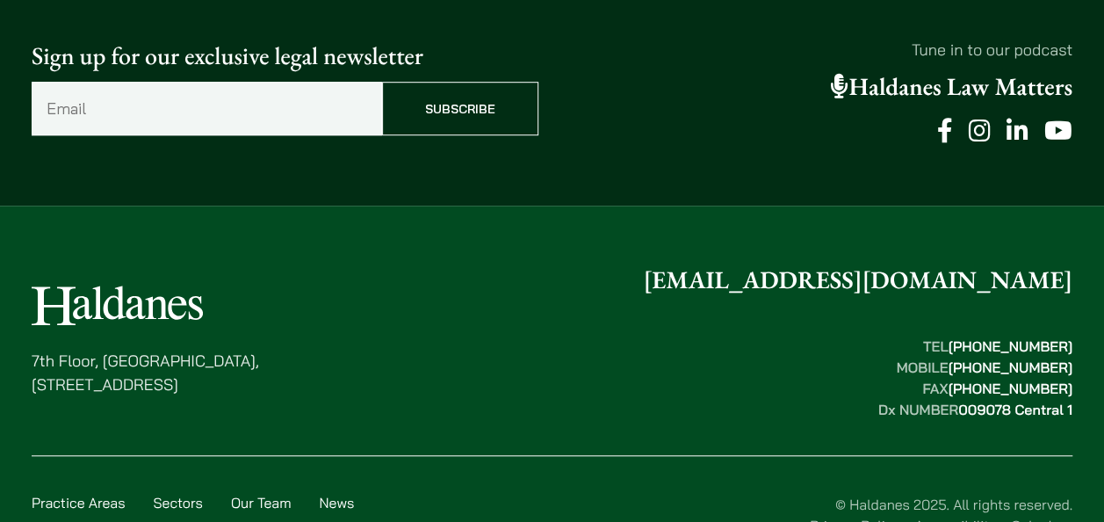
scroll to position [642, 0]
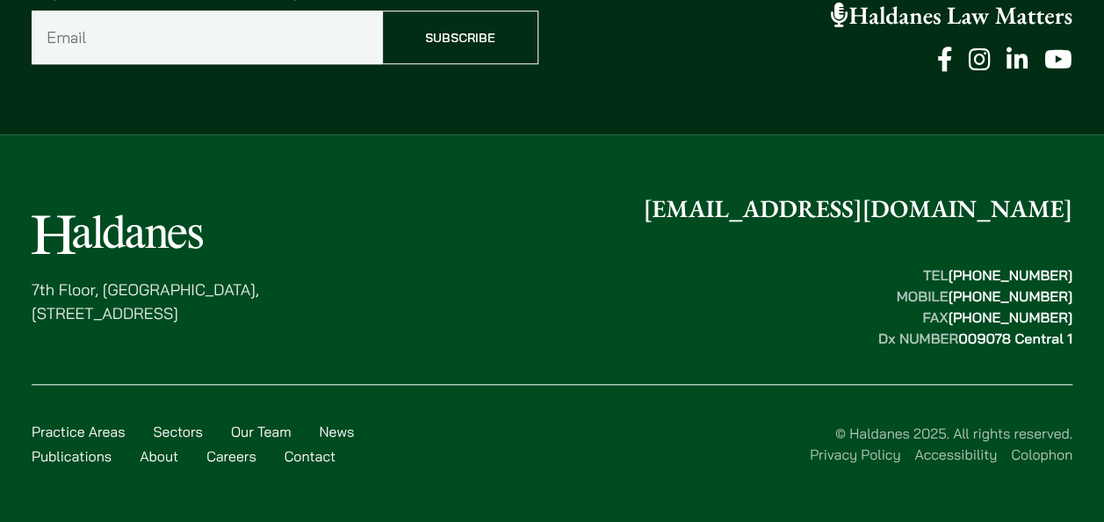
click at [951, 456] on link "Accessibility" at bounding box center [955, 454] width 83 height 18
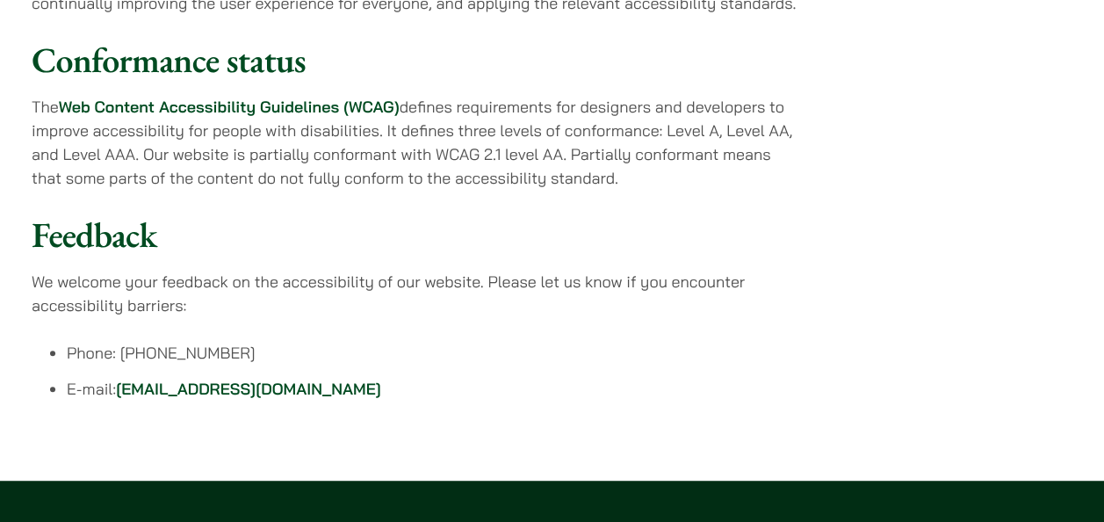
scroll to position [264, 0]
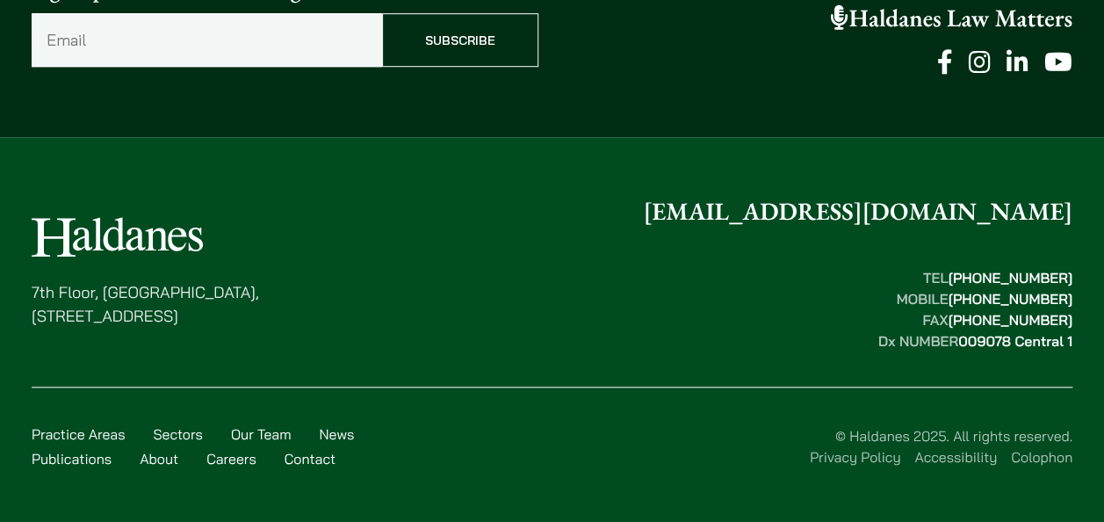
scroll to position [642, 0]
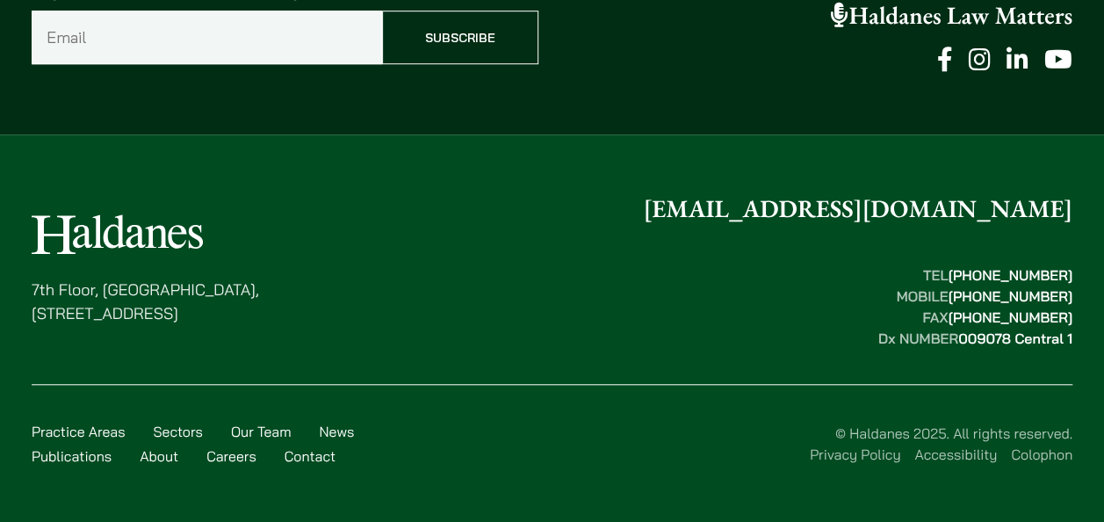
click at [1050, 457] on link "Colophon" at bounding box center [1041, 454] width 61 height 18
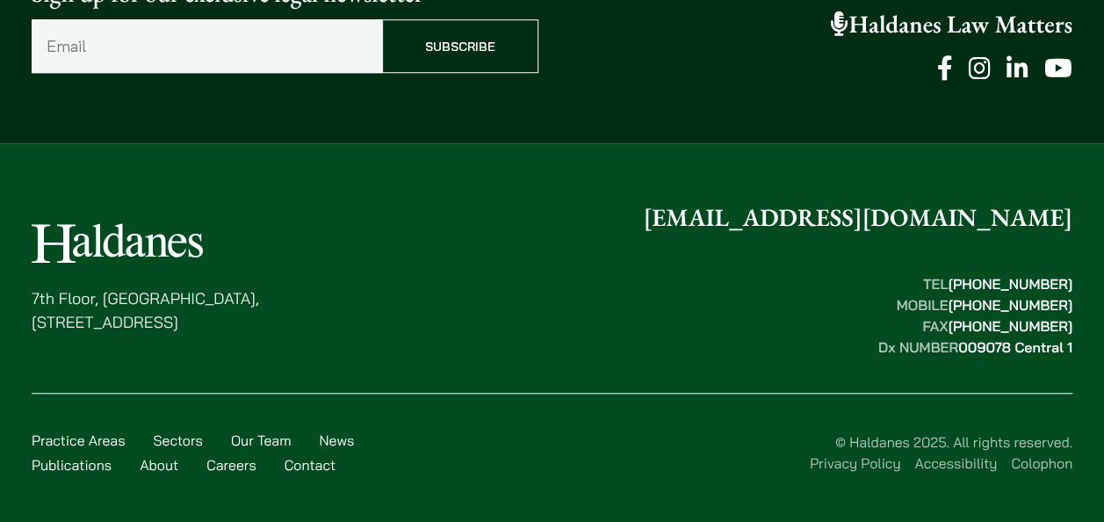
scroll to position [642, 0]
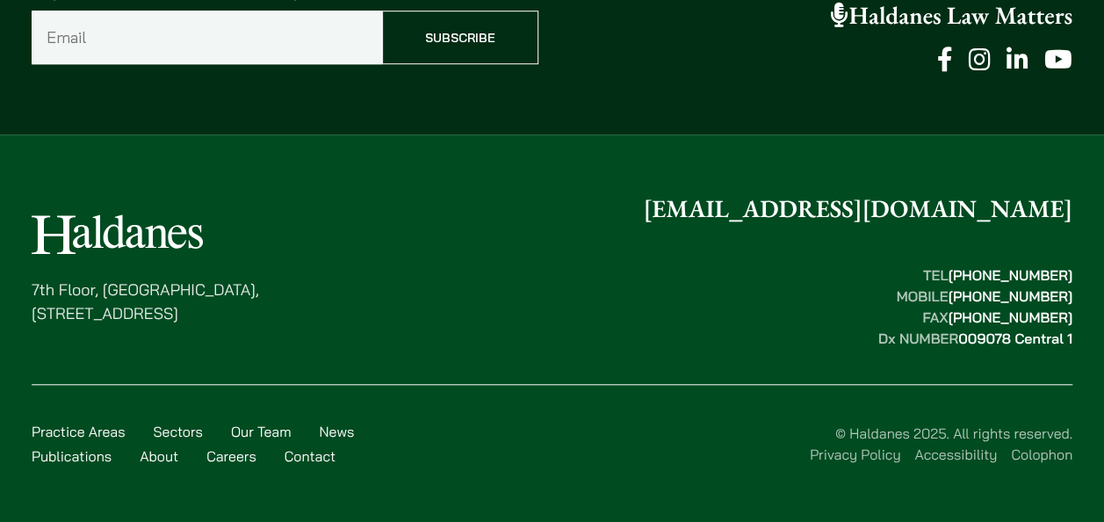
click at [1055, 457] on link "Colophon" at bounding box center [1041, 454] width 61 height 18
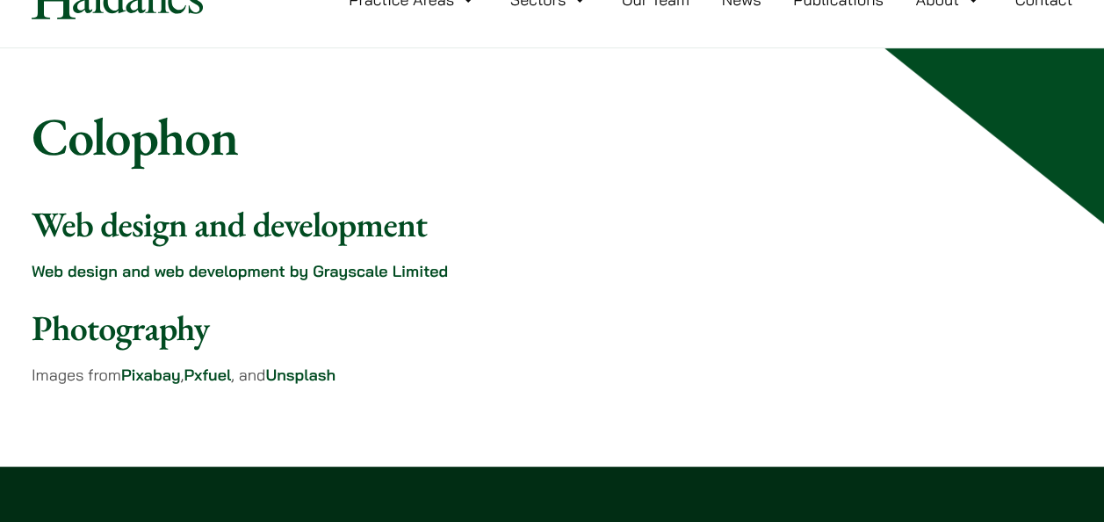
scroll to position [88, 0]
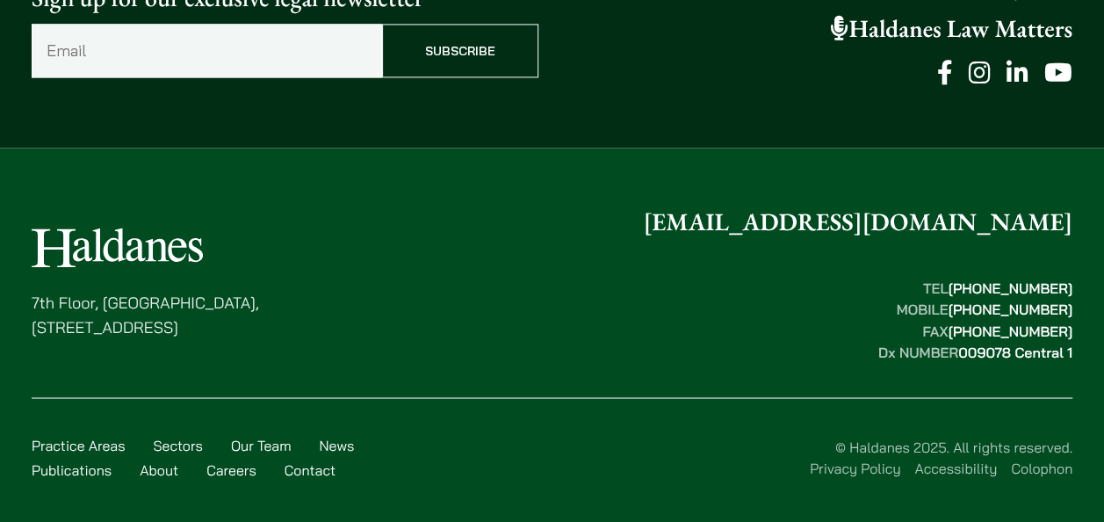
scroll to position [1349, 0]
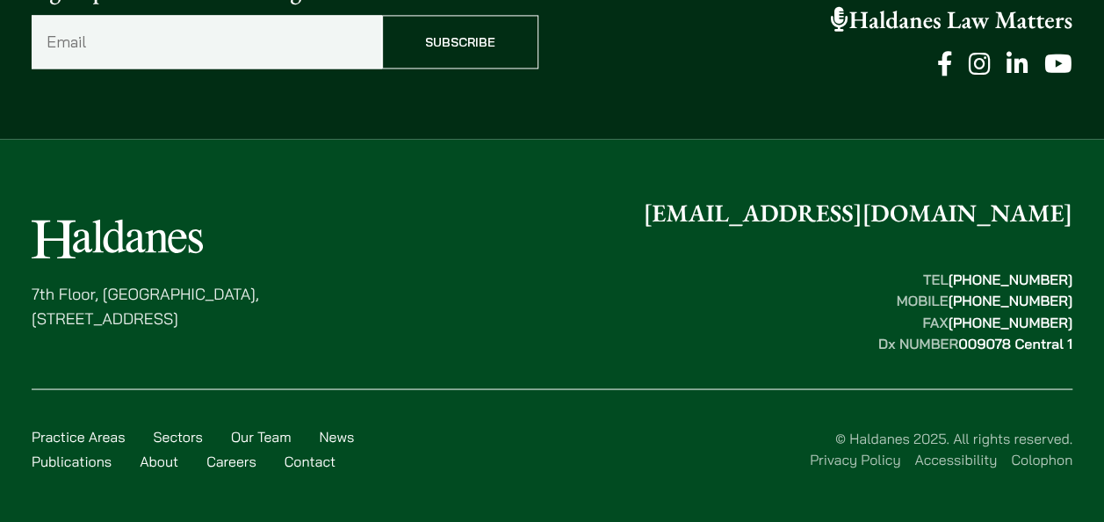
click at [1023, 452] on link "Colophon" at bounding box center [1041, 459] width 61 height 18
